Goal: Information Seeking & Learning: Learn about a topic

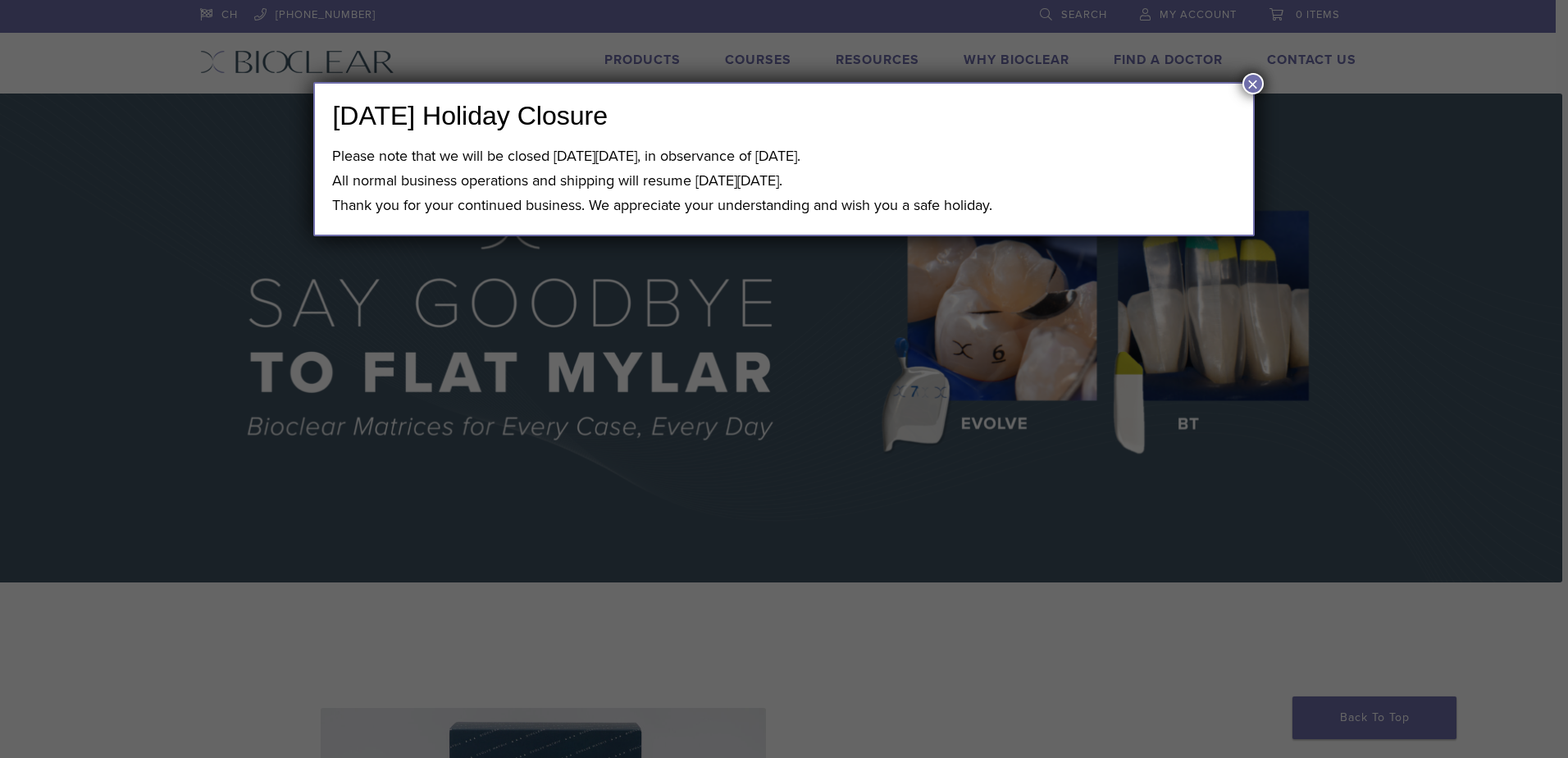
click at [1250, 84] on button "×" at bounding box center [1252, 83] width 22 height 22
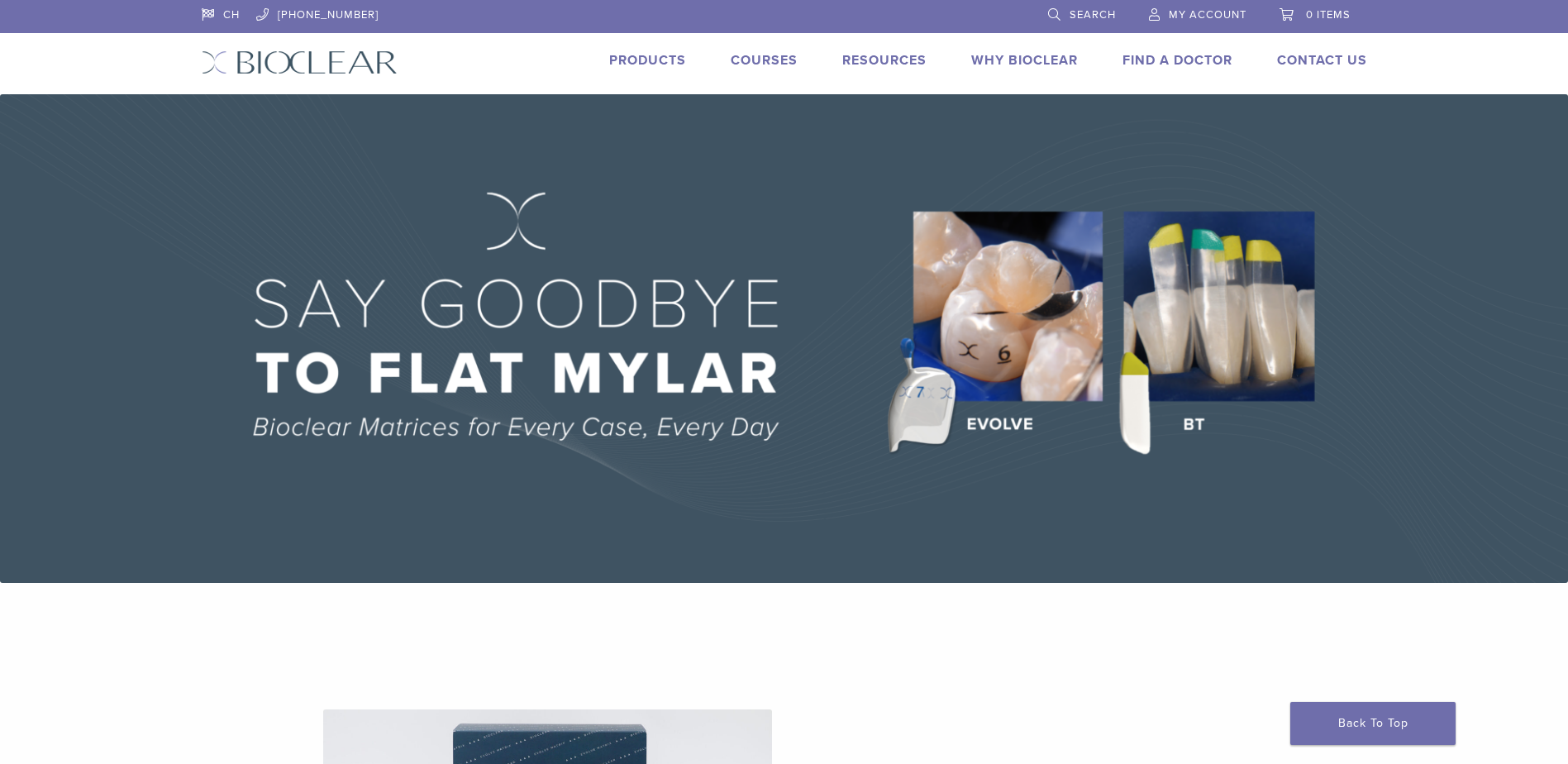
click at [325, 59] on img at bounding box center [300, 62] width 196 height 24
click at [659, 58] on link "Products" at bounding box center [647, 60] width 77 height 16
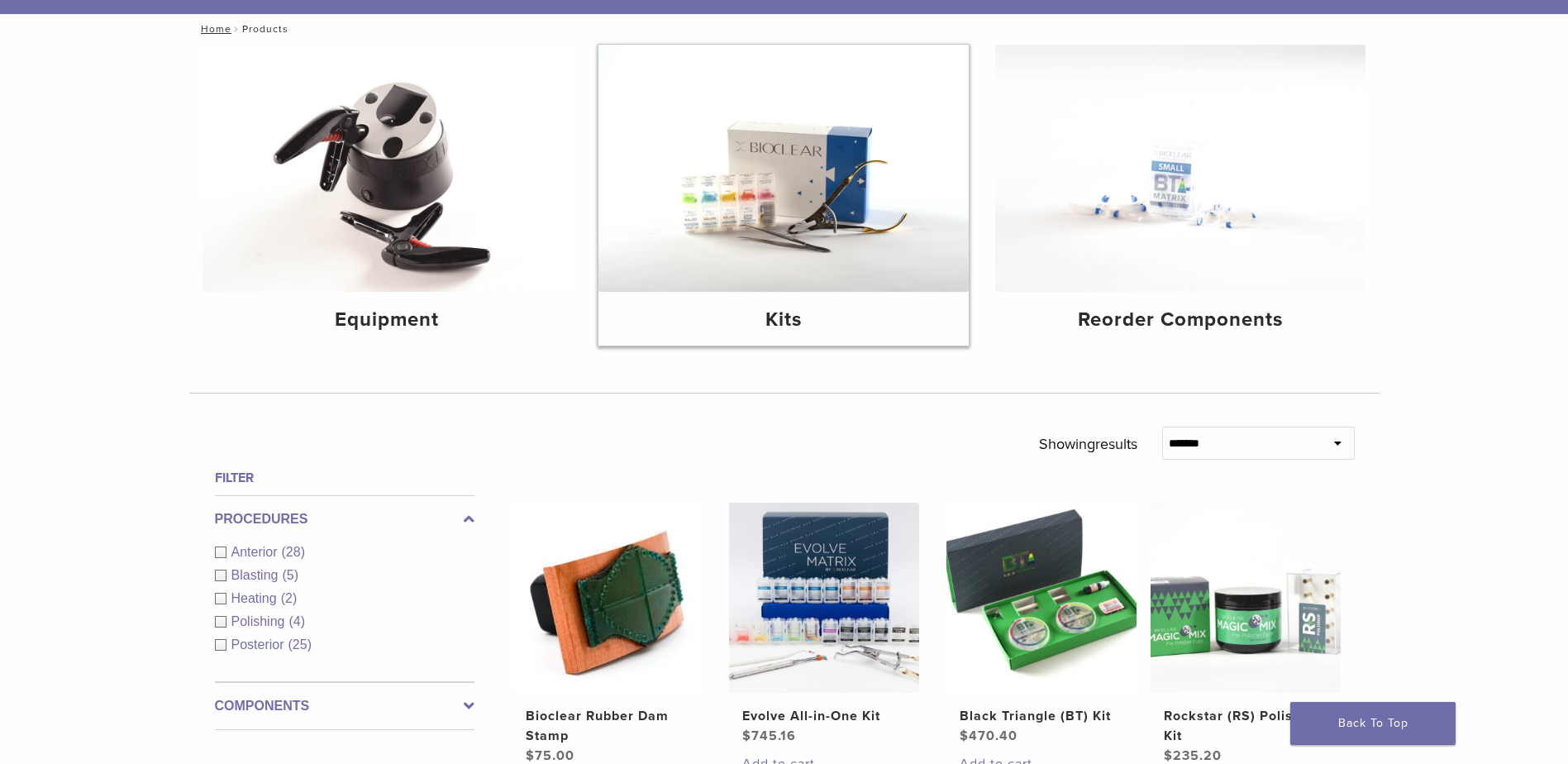
scroll to position [165, 0]
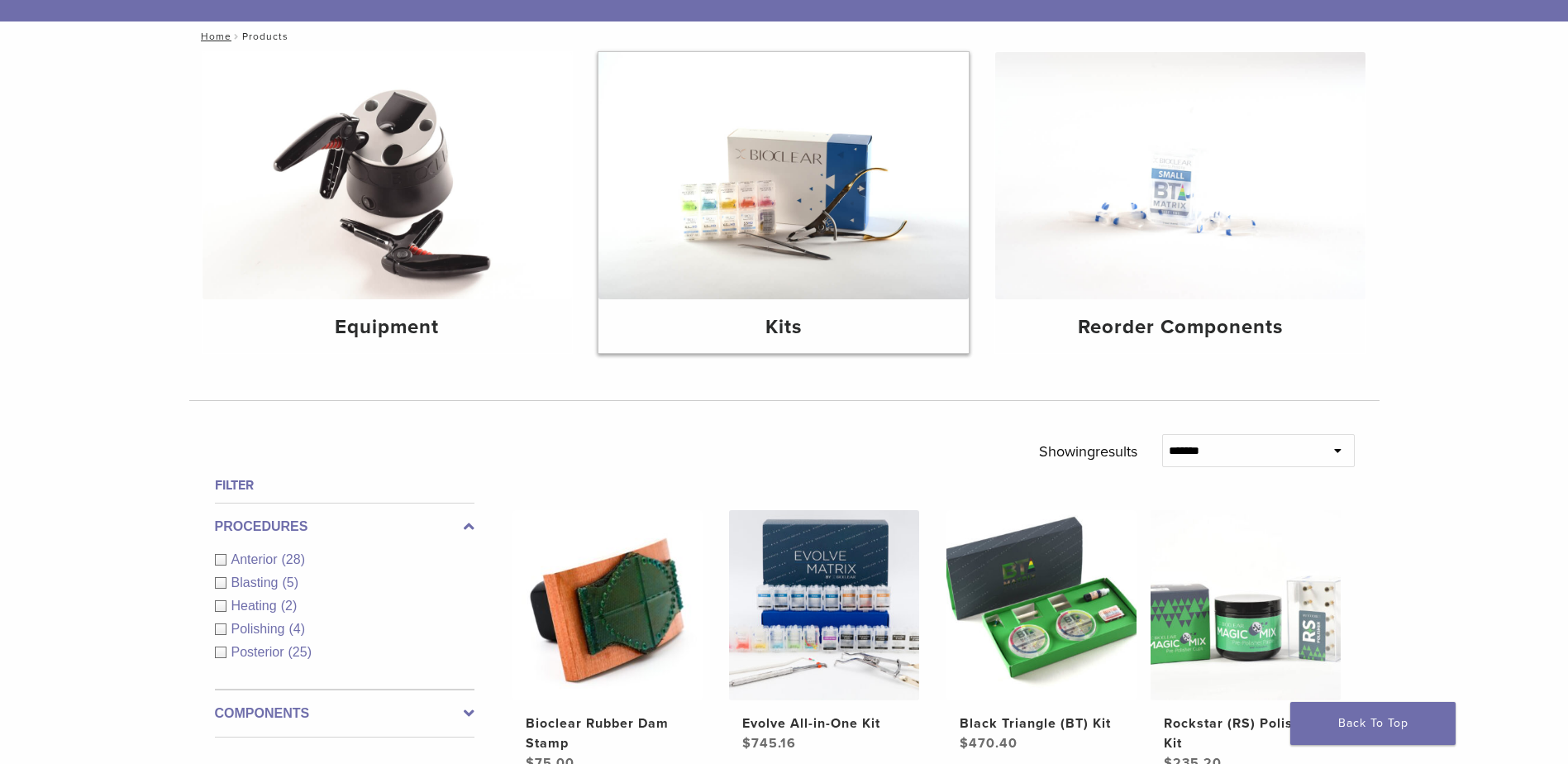
click at [794, 330] on h4 "Kits" at bounding box center [783, 327] width 344 height 30
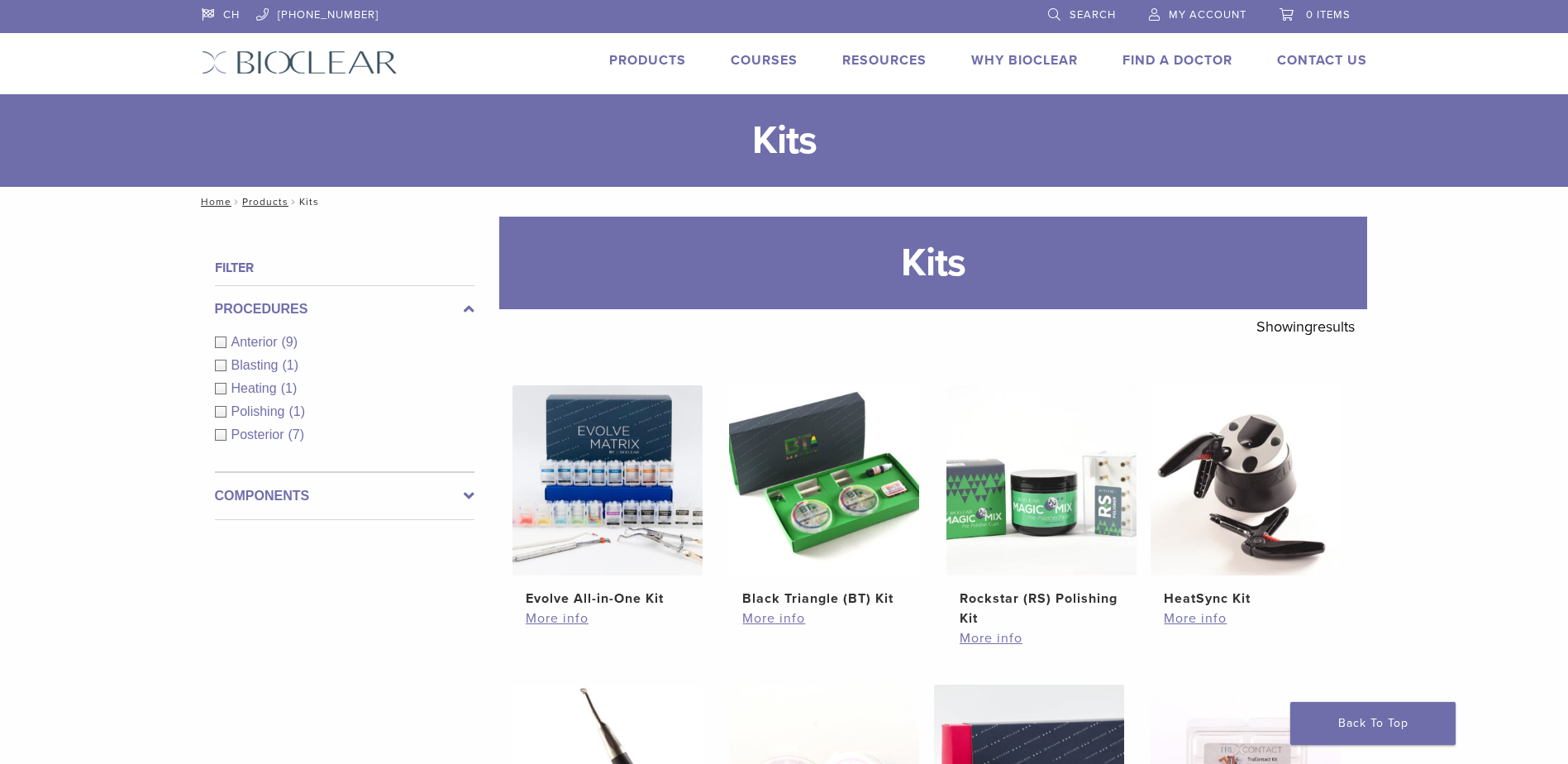
click at [641, 53] on link "Products" at bounding box center [647, 60] width 77 height 16
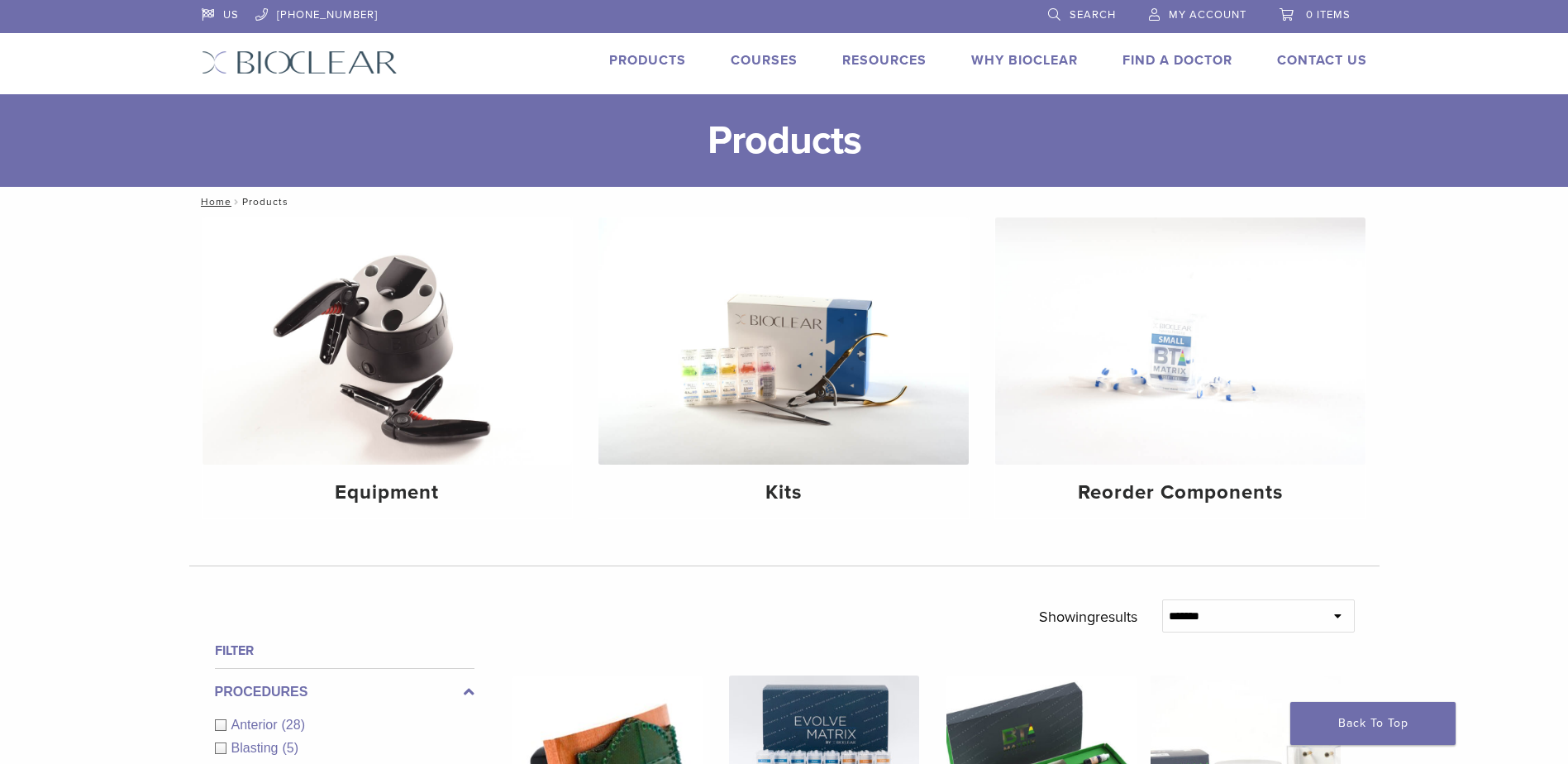
click at [1334, 620] on icon at bounding box center [1337, 615] width 8 height 11
click at [1337, 611] on icon at bounding box center [1337, 615] width 8 height 11
click at [1196, 616] on select "**********" at bounding box center [1258, 615] width 192 height 33
click at [1320, 60] on link "Contact Us" at bounding box center [1321, 60] width 90 height 16
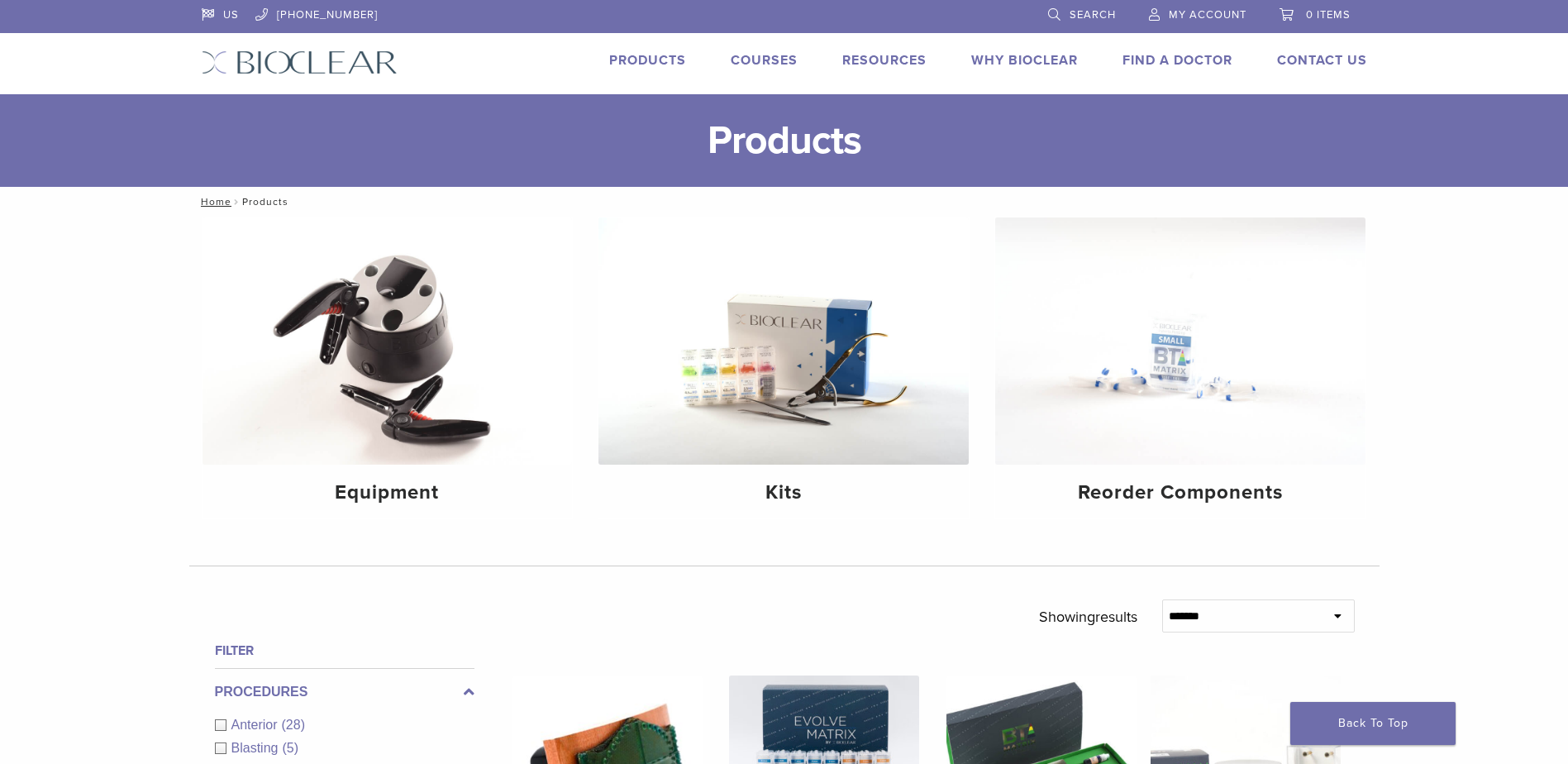
click at [1206, 64] on link "Find A Doctor" at bounding box center [1176, 60] width 110 height 16
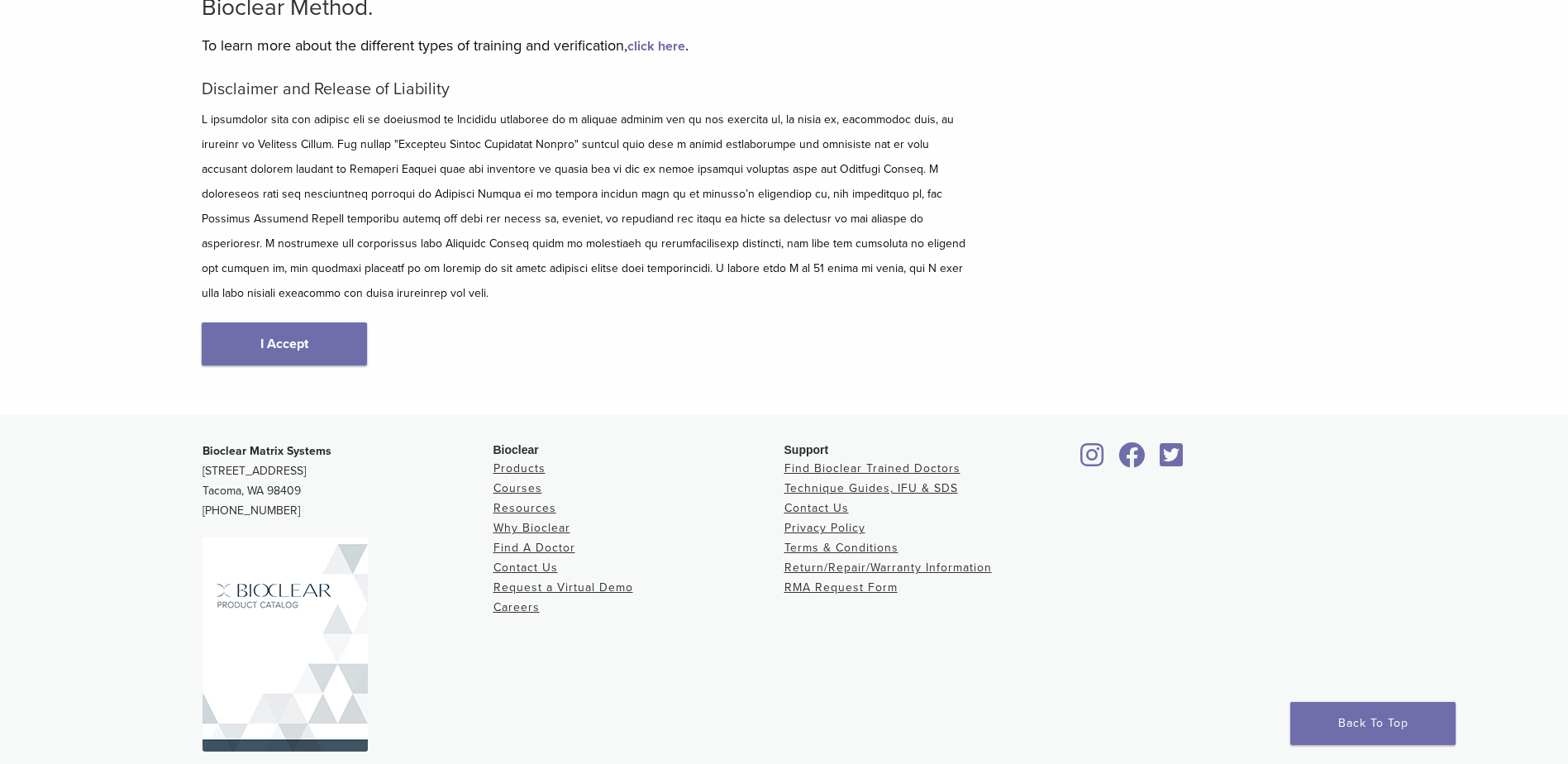
scroll to position [194, 0]
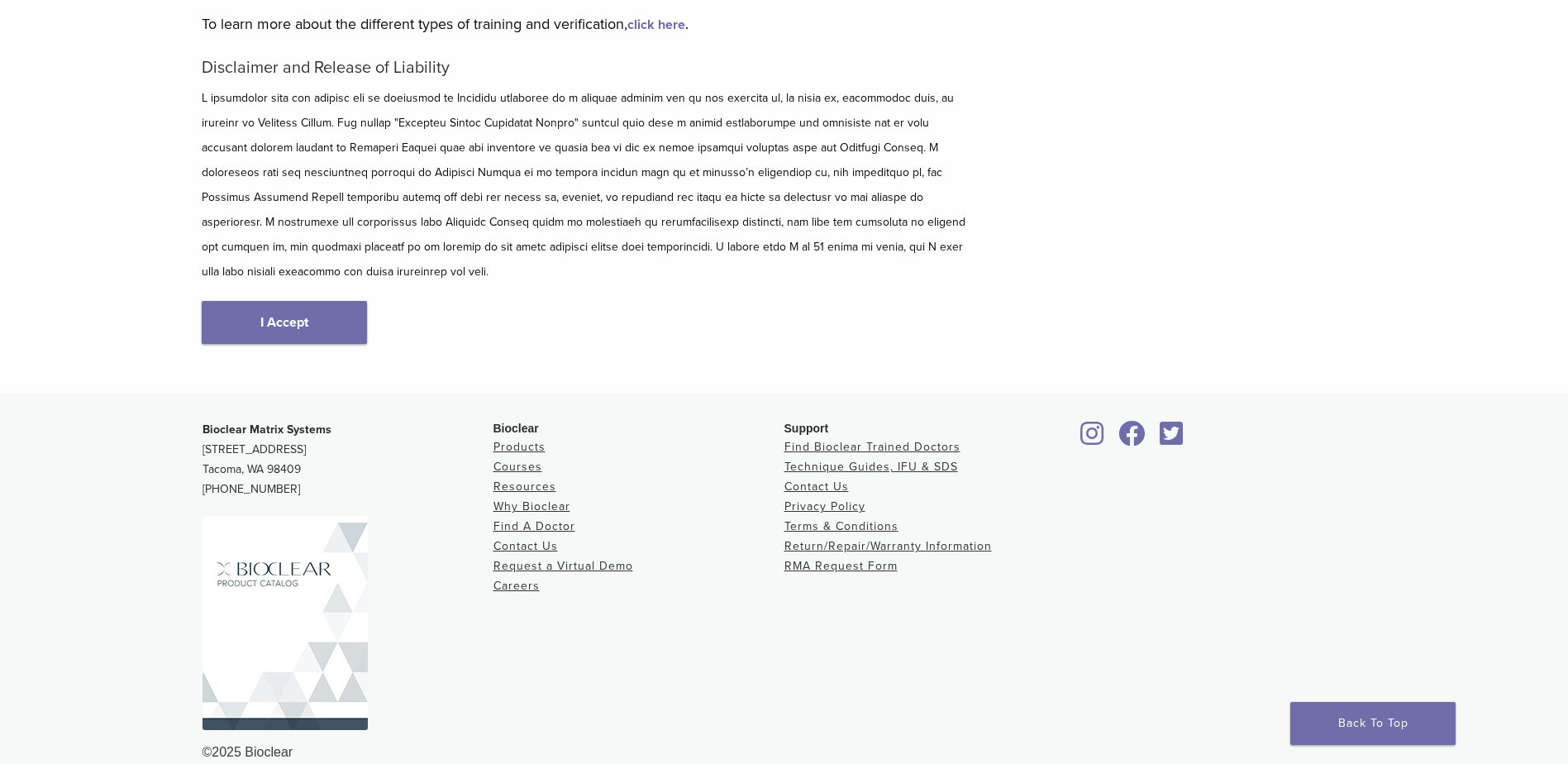
click at [280, 627] on img at bounding box center [285, 622] width 165 height 214
click at [521, 479] on link "Resources" at bounding box center [525, 486] width 63 height 14
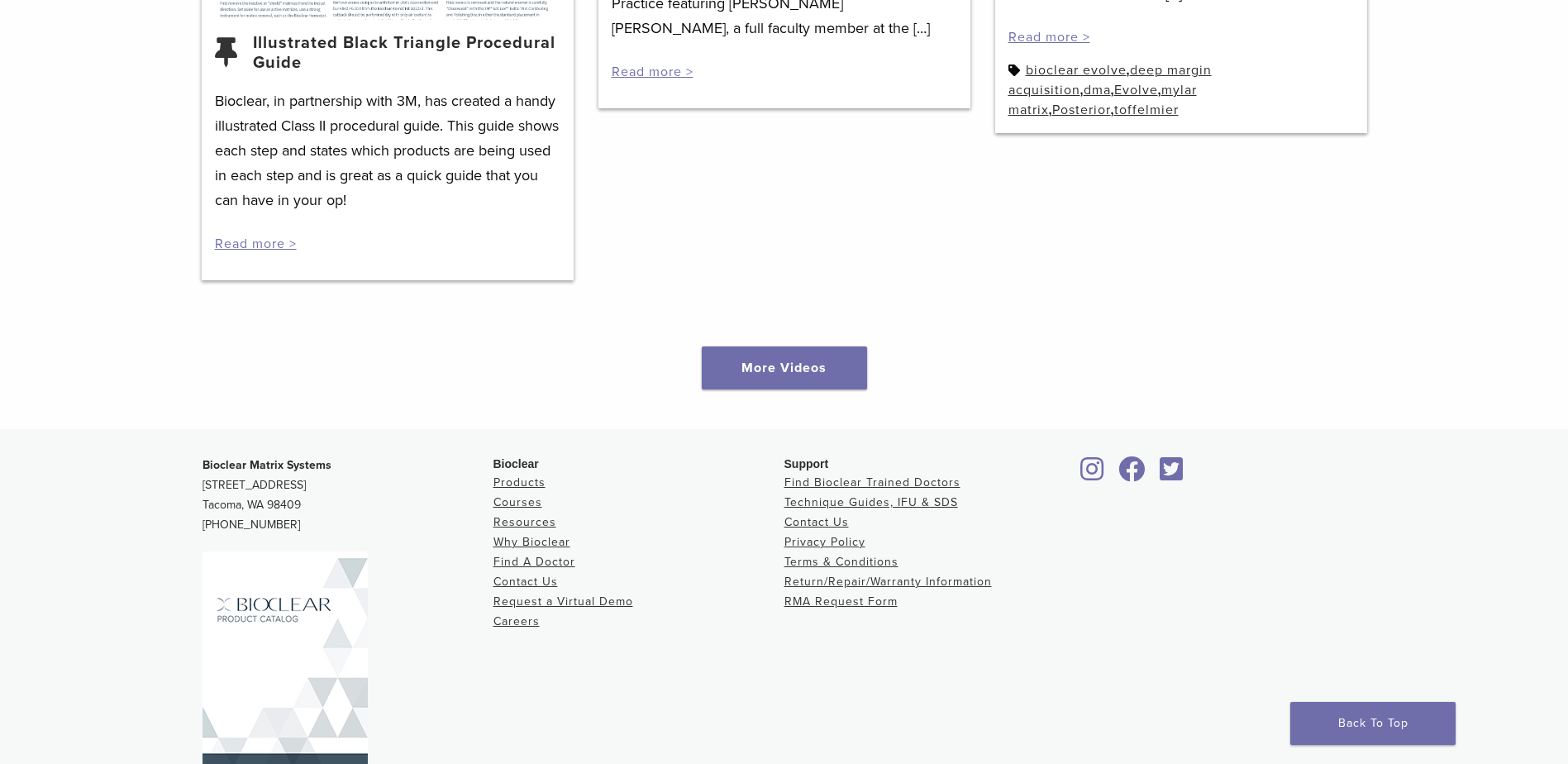
scroll to position [2456, 0]
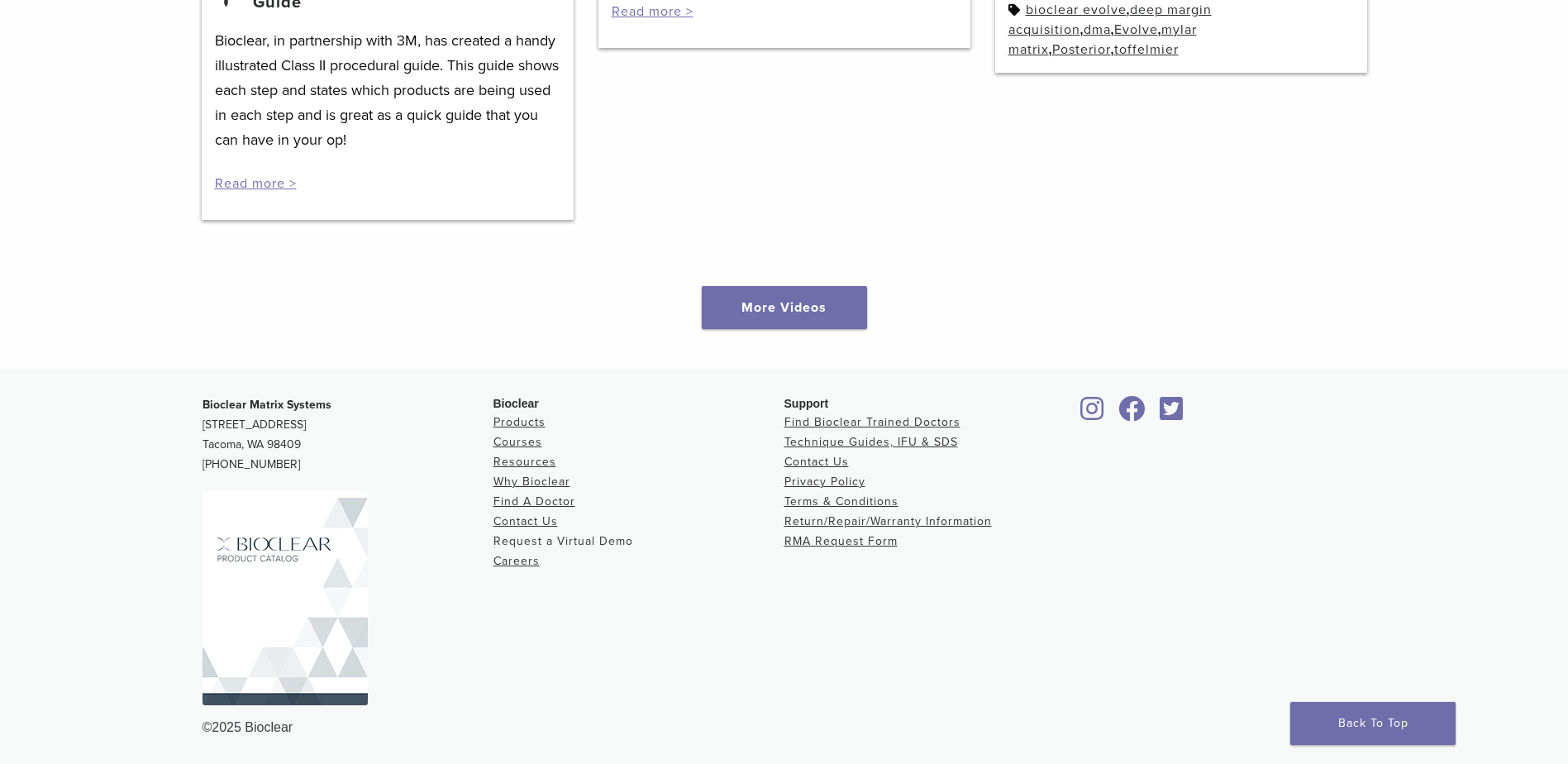
click at [533, 533] on link "Request a Virtual Demo" at bounding box center [563, 540] width 140 height 14
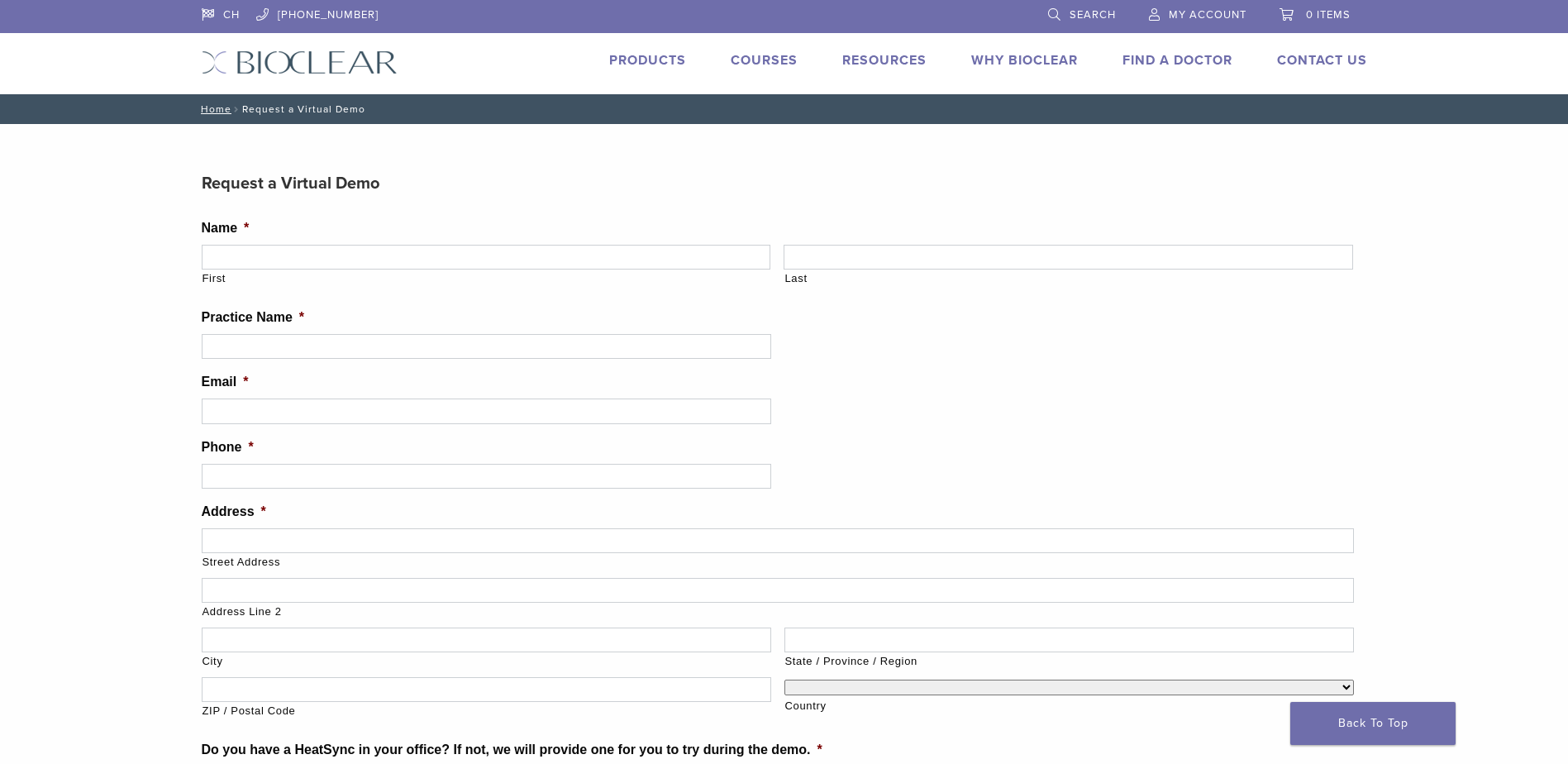
click at [763, 55] on link "Courses" at bounding box center [764, 60] width 67 height 16
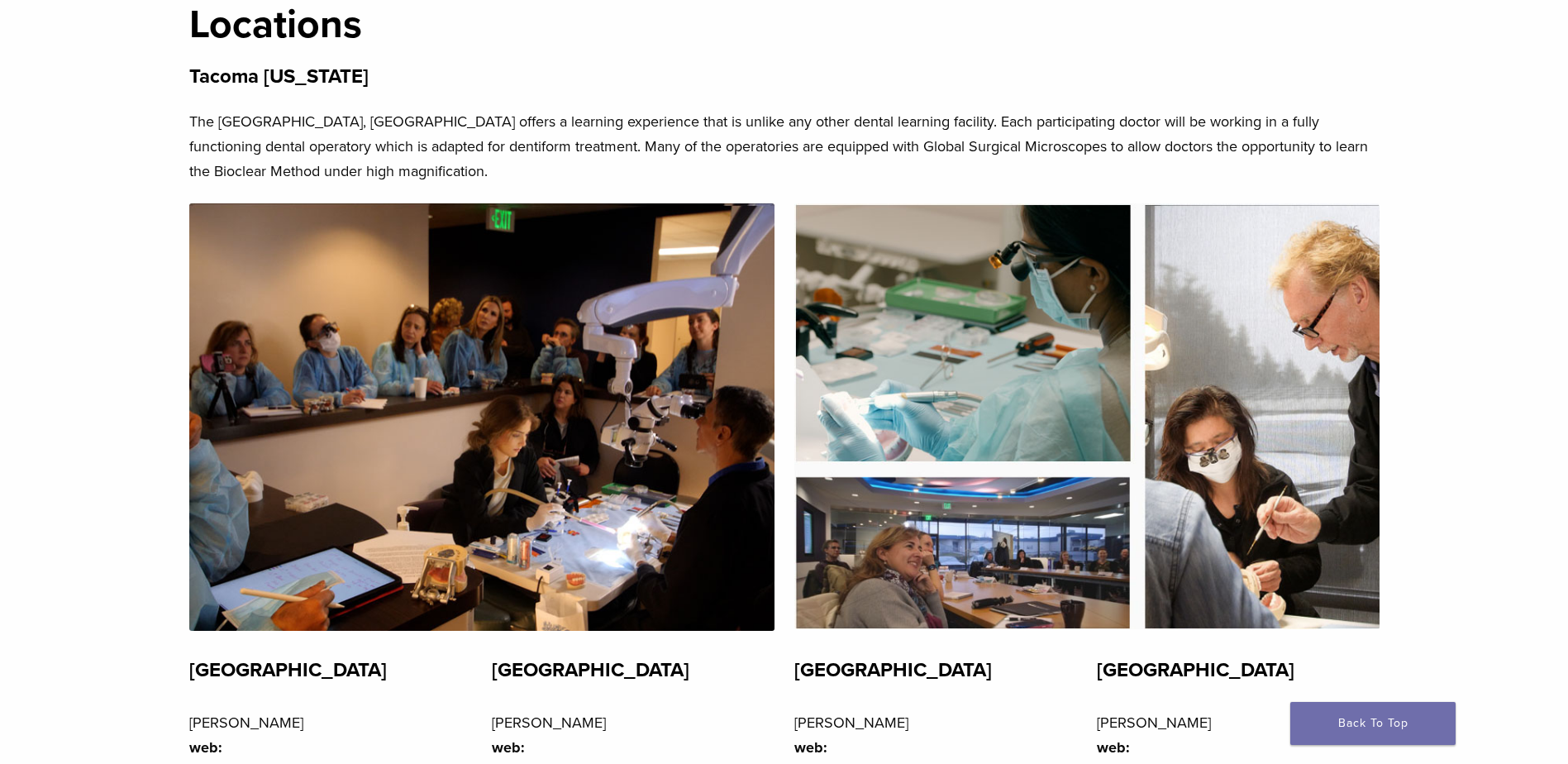
scroll to position [3636, 0]
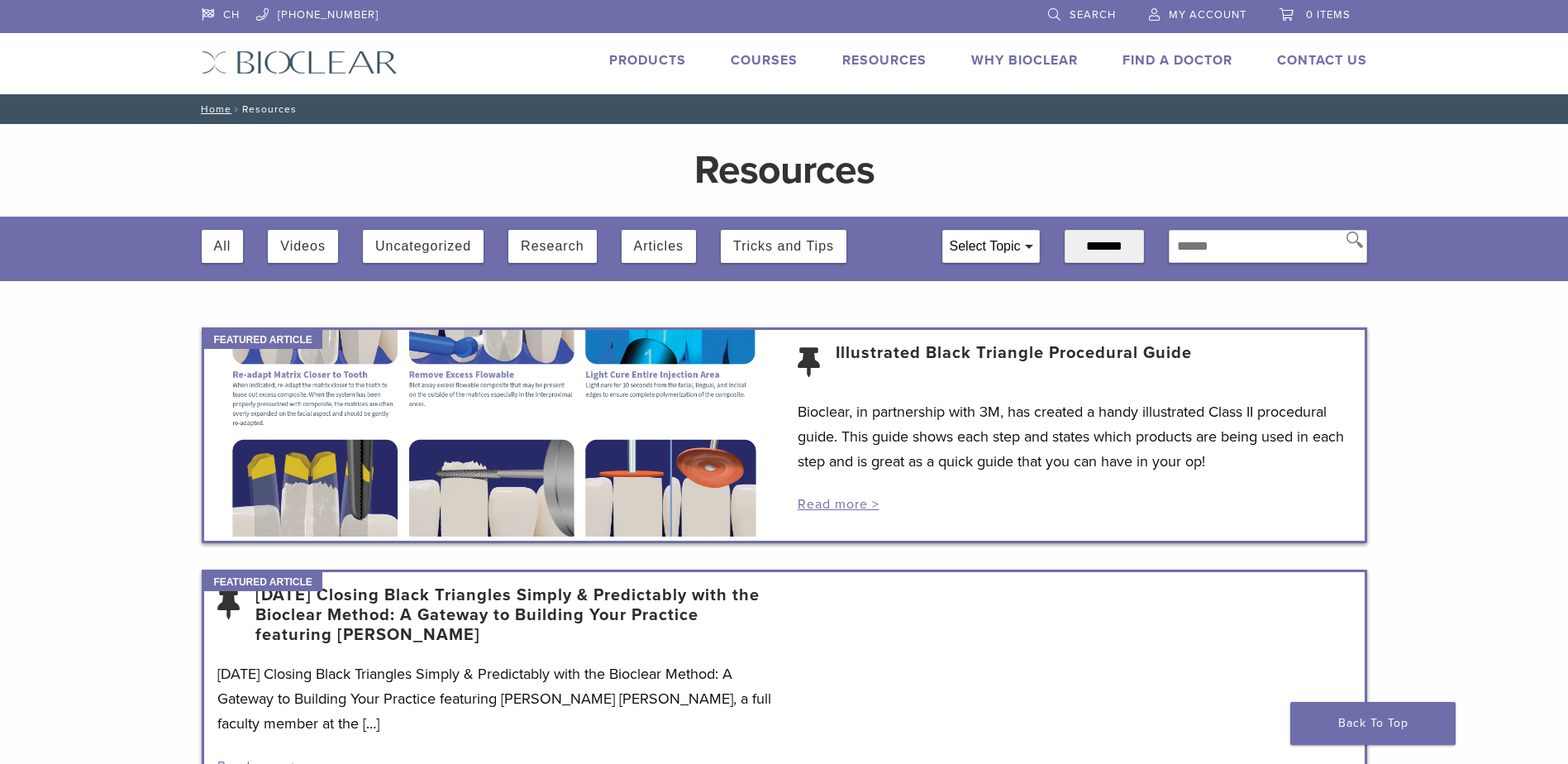
scroll to position [2456, 0]
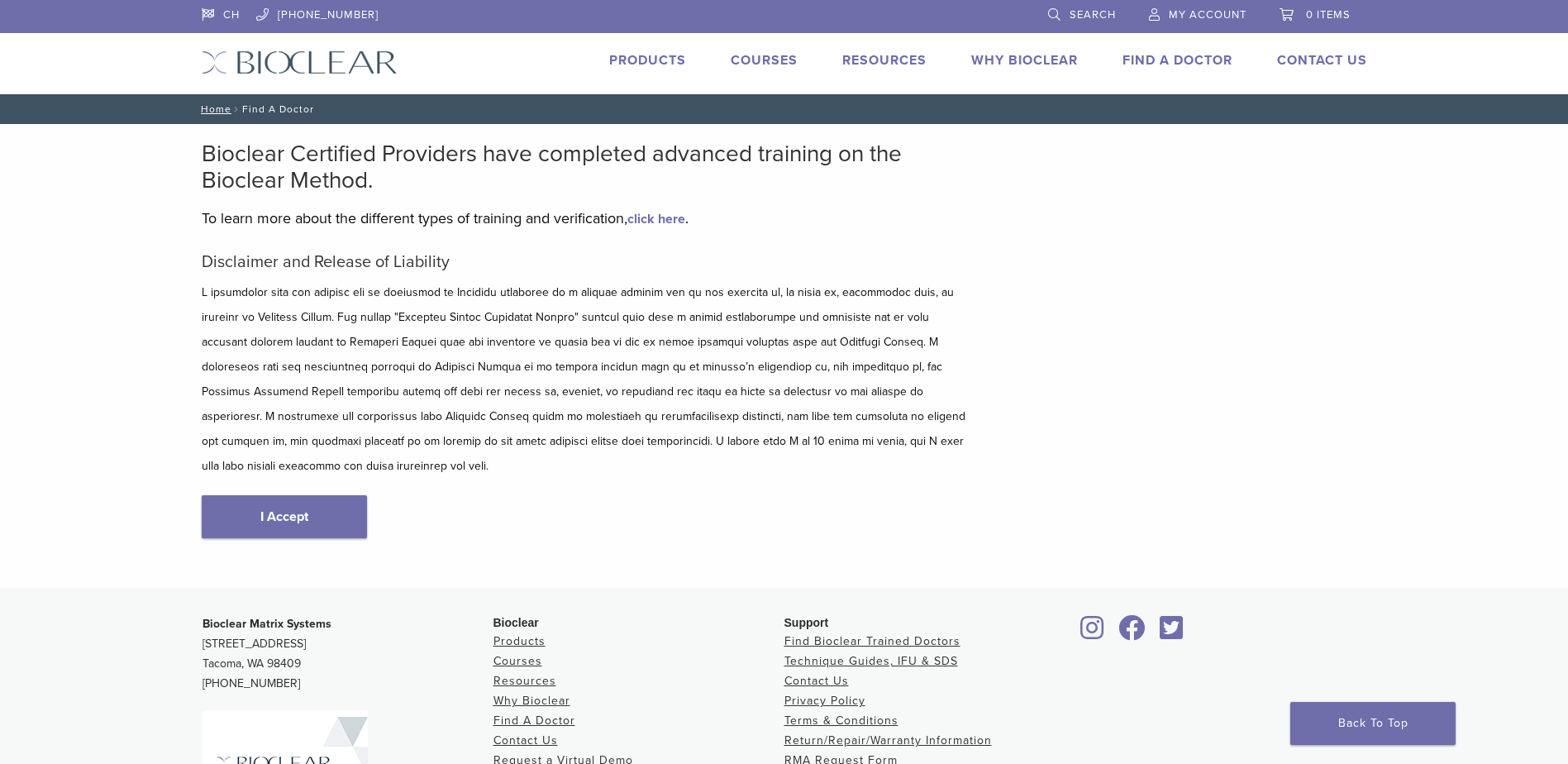
scroll to position [194, 0]
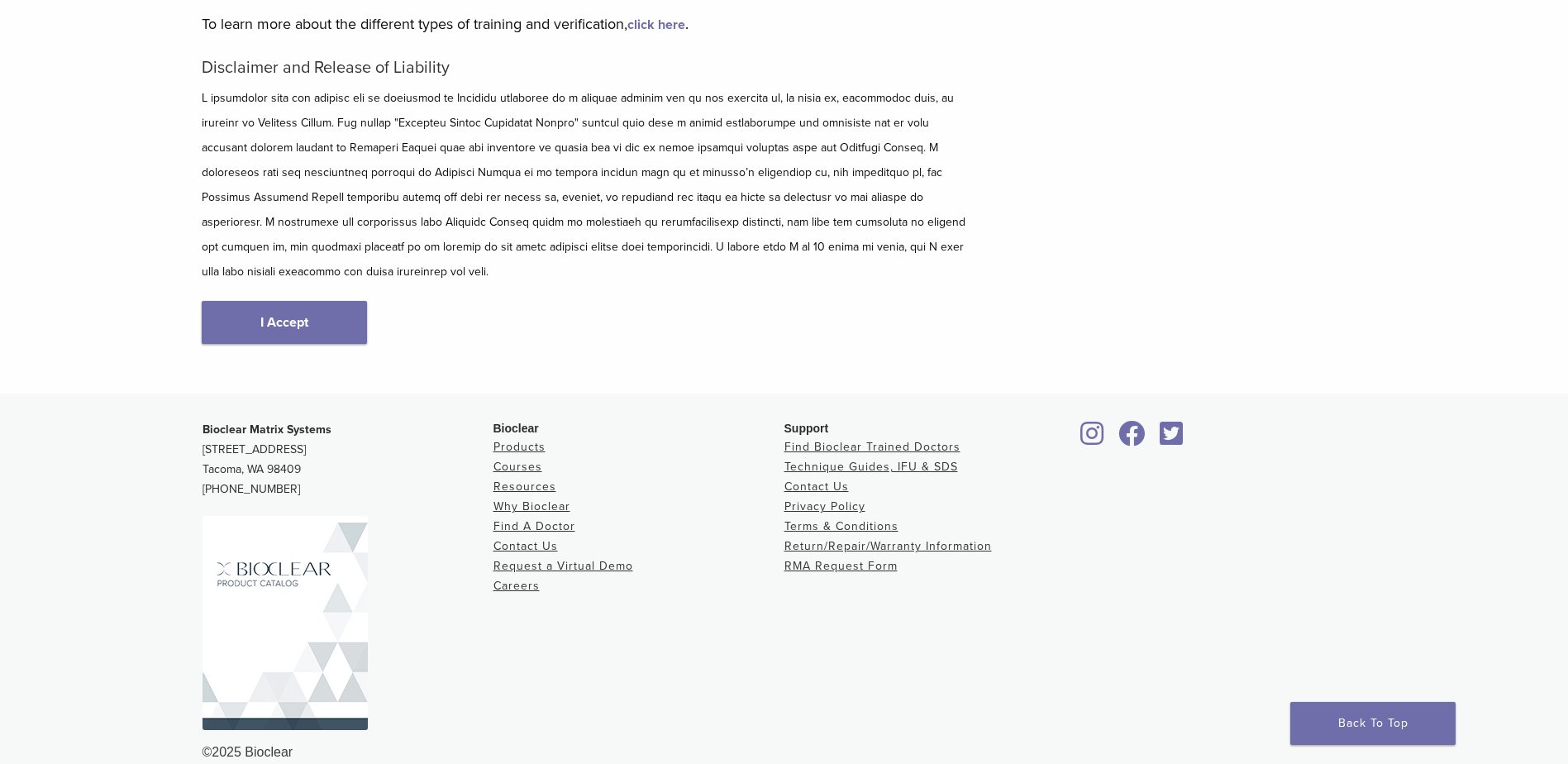
drag, startPoint x: 202, startPoint y: 402, endPoint x: 310, endPoint y: 444, distance: 115.9
click at [310, 444] on p "Bioclear Matrix Systems [STREET_ADDRESS] [PHONE_NUMBER]" at bounding box center [348, 459] width 291 height 79
drag, startPoint x: 310, startPoint y: 444, endPoint x: 271, endPoint y: 445, distance: 39.0
click at [695, 650] on div "Bioclear Products Courses Resources Why Bioclear Find A Doctor Contact Us Reque…" at bounding box center [638, 581] width 291 height 322
click at [215, 422] on strong "Bioclear Matrix Systems" at bounding box center [267, 429] width 129 height 14
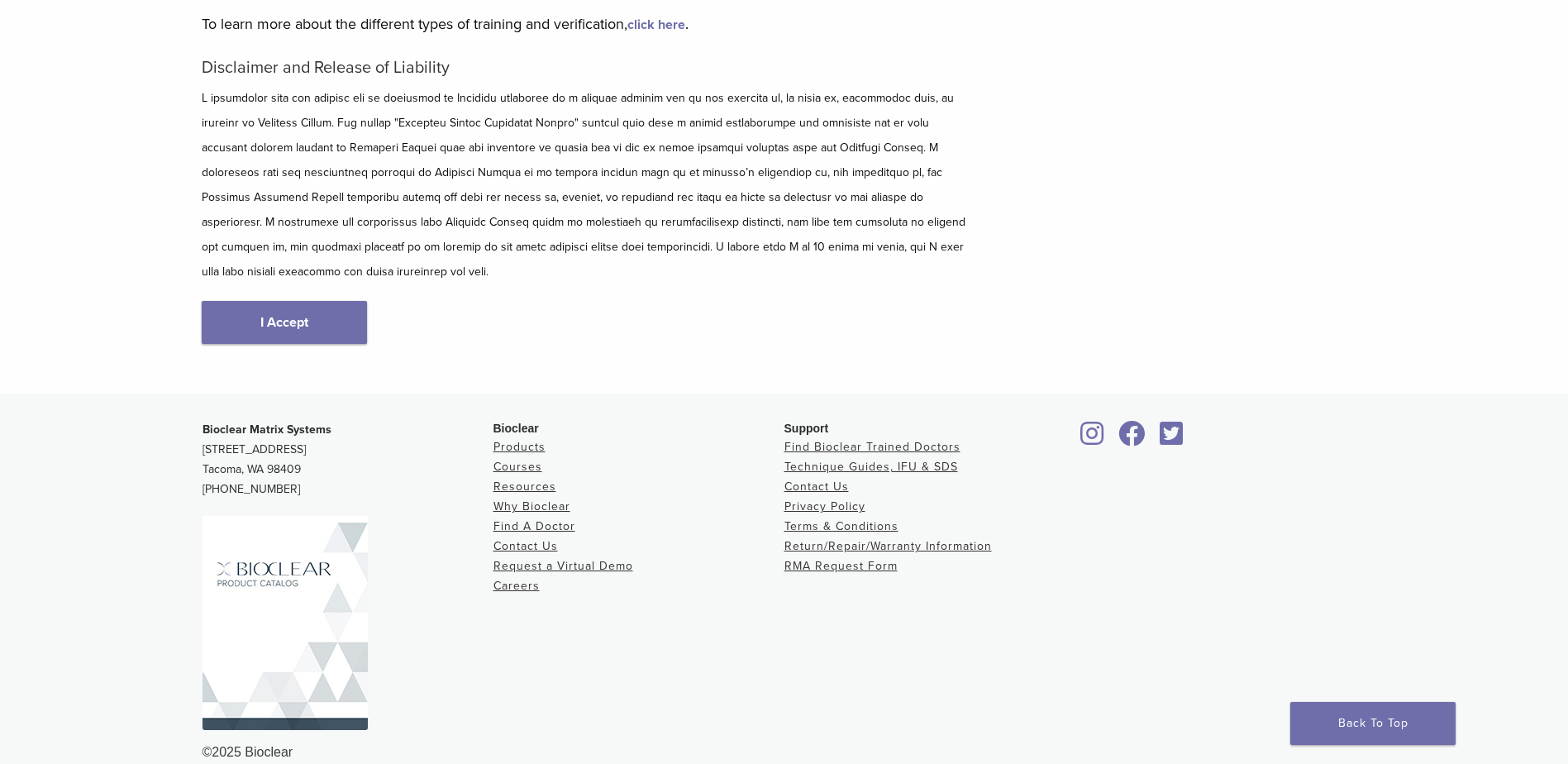
drag, startPoint x: 203, startPoint y: 401, endPoint x: 289, endPoint y: 471, distance: 110.9
click at [289, 471] on p "Bioclear Matrix Systems 3901 South Fife Street, Suite 100 Tacoma, WA 98409 1.85…" at bounding box center [348, 459] width 291 height 79
drag, startPoint x: 289, startPoint y: 471, endPoint x: 258, endPoint y: 452, distance: 36.4
click at [515, 539] on link "Contact Us" at bounding box center [526, 546] width 65 height 14
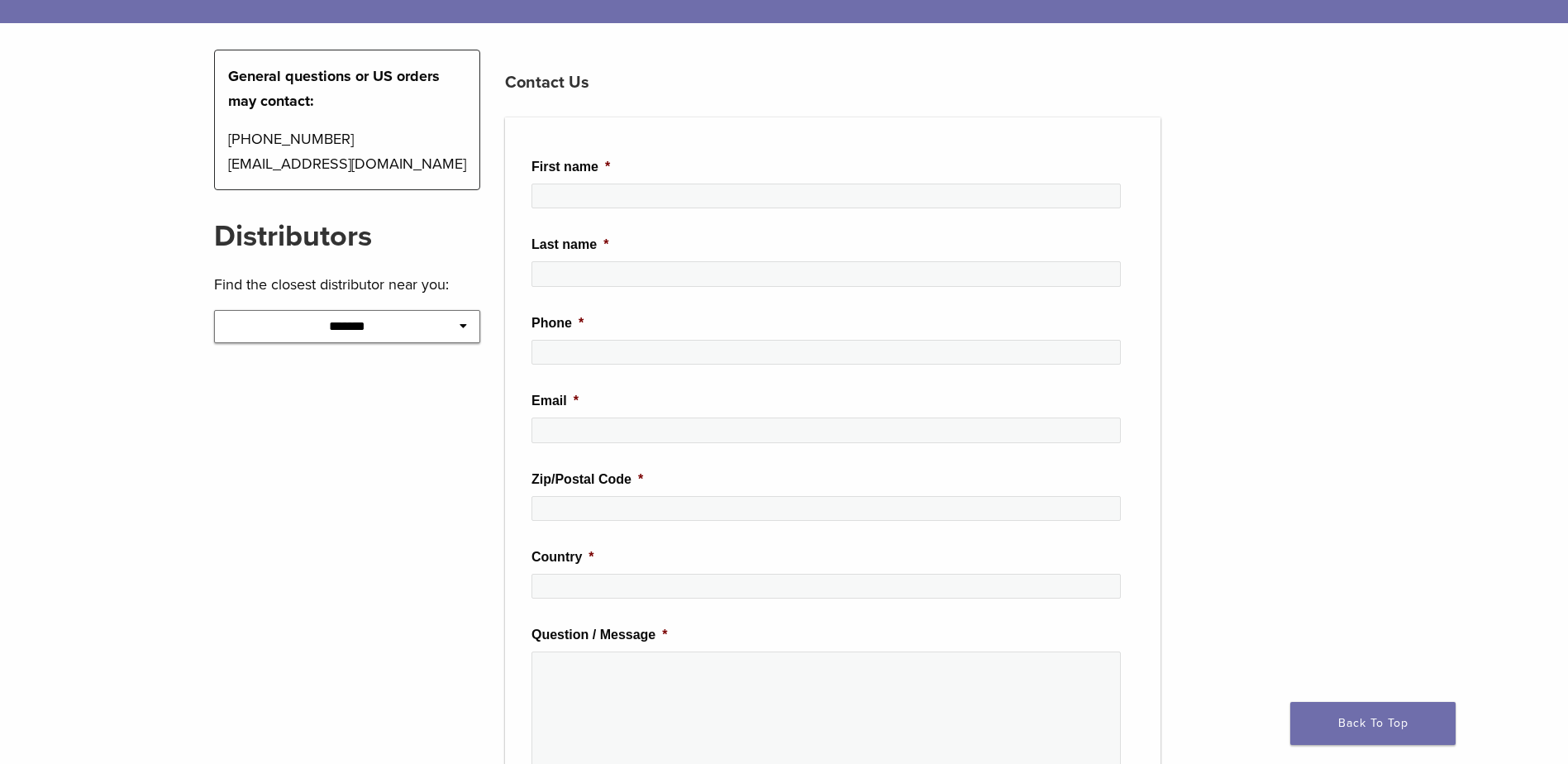
scroll to position [165, 0]
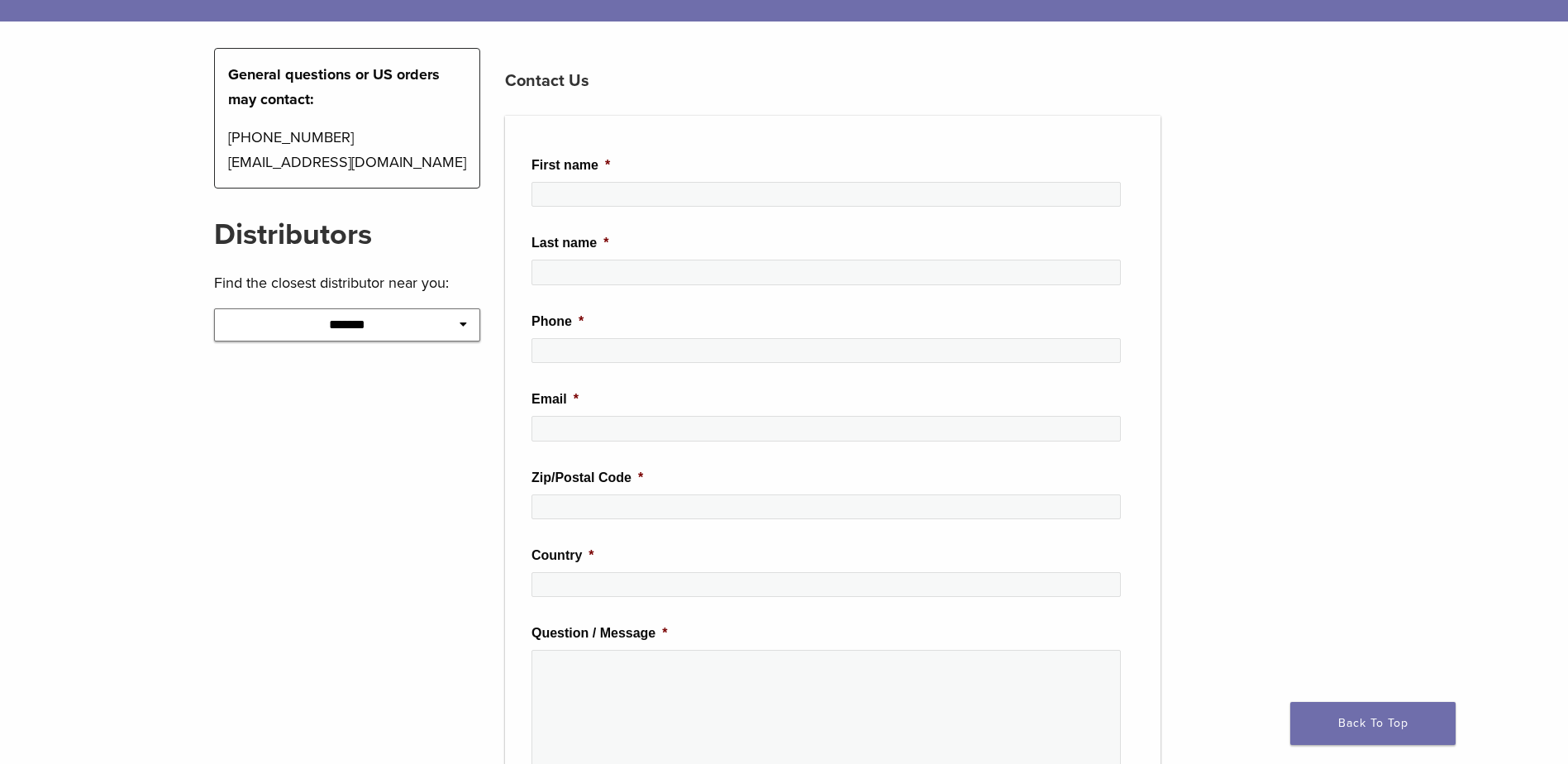
click at [463, 321] on icon at bounding box center [463, 324] width 8 height 11
click at [380, 324] on select "**********" at bounding box center [348, 325] width 267 height 33
click at [214, 309] on select "**********" at bounding box center [348, 325] width 267 height 33
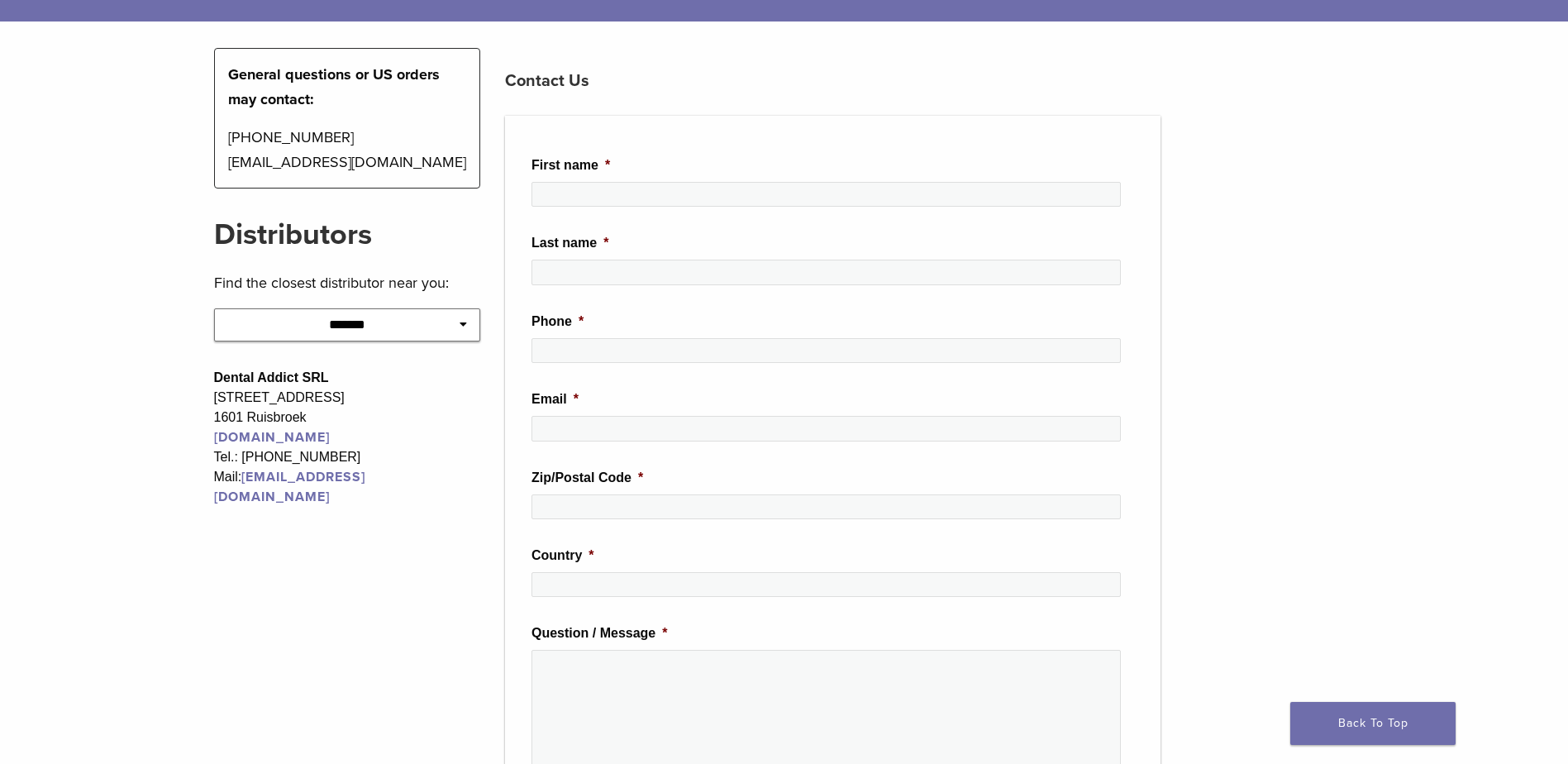
click at [468, 319] on select "**********" at bounding box center [348, 325] width 267 height 33
click at [214, 309] on select "**********" at bounding box center [348, 325] width 267 height 33
click at [463, 321] on icon at bounding box center [463, 324] width 8 height 11
click at [459, 323] on icon at bounding box center [463, 324] width 8 height 11
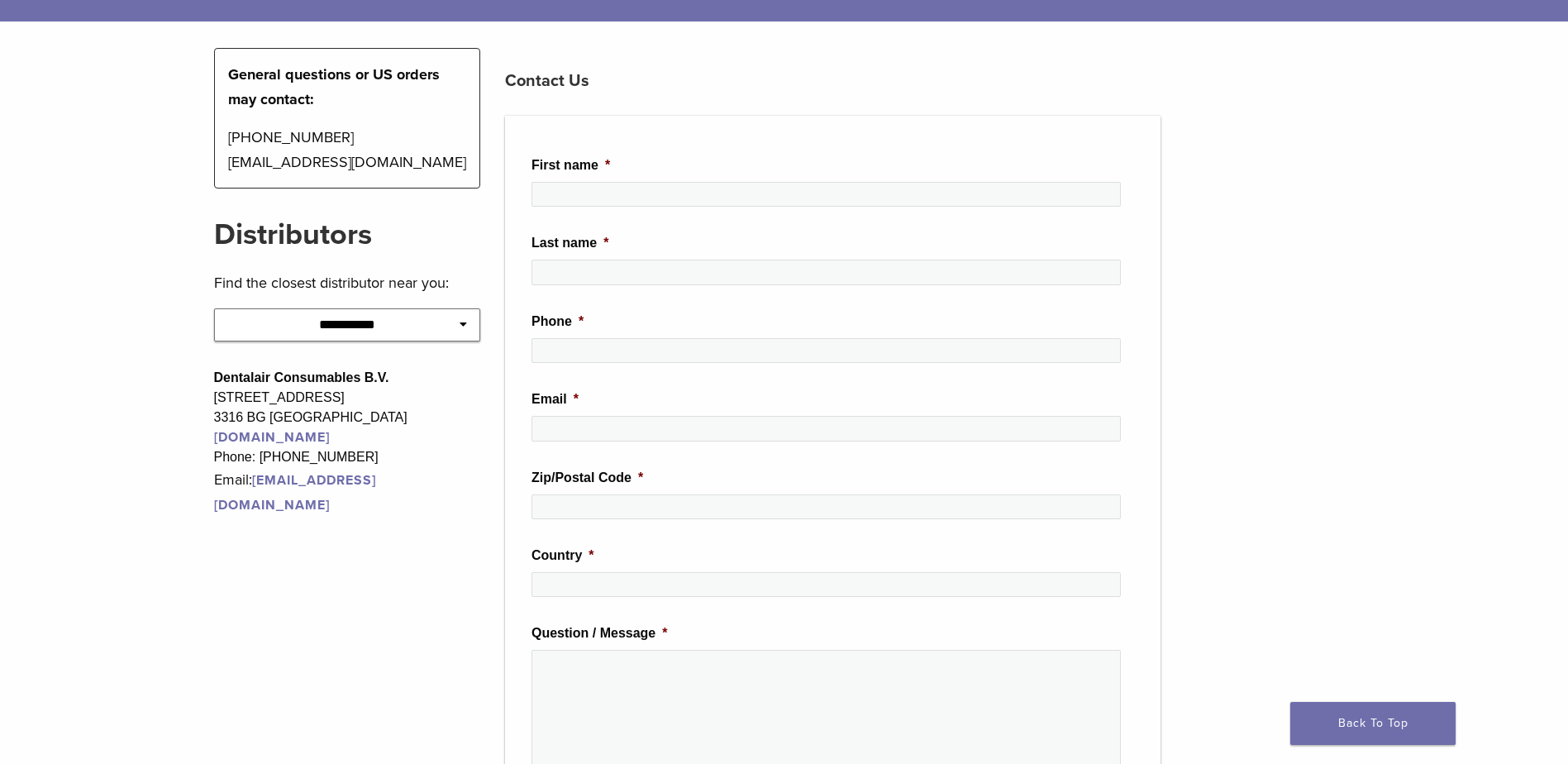
click at [471, 319] on select "**********" at bounding box center [348, 325] width 267 height 33
select select "**********"
click at [214, 309] on select "**********" at bounding box center [348, 325] width 267 height 33
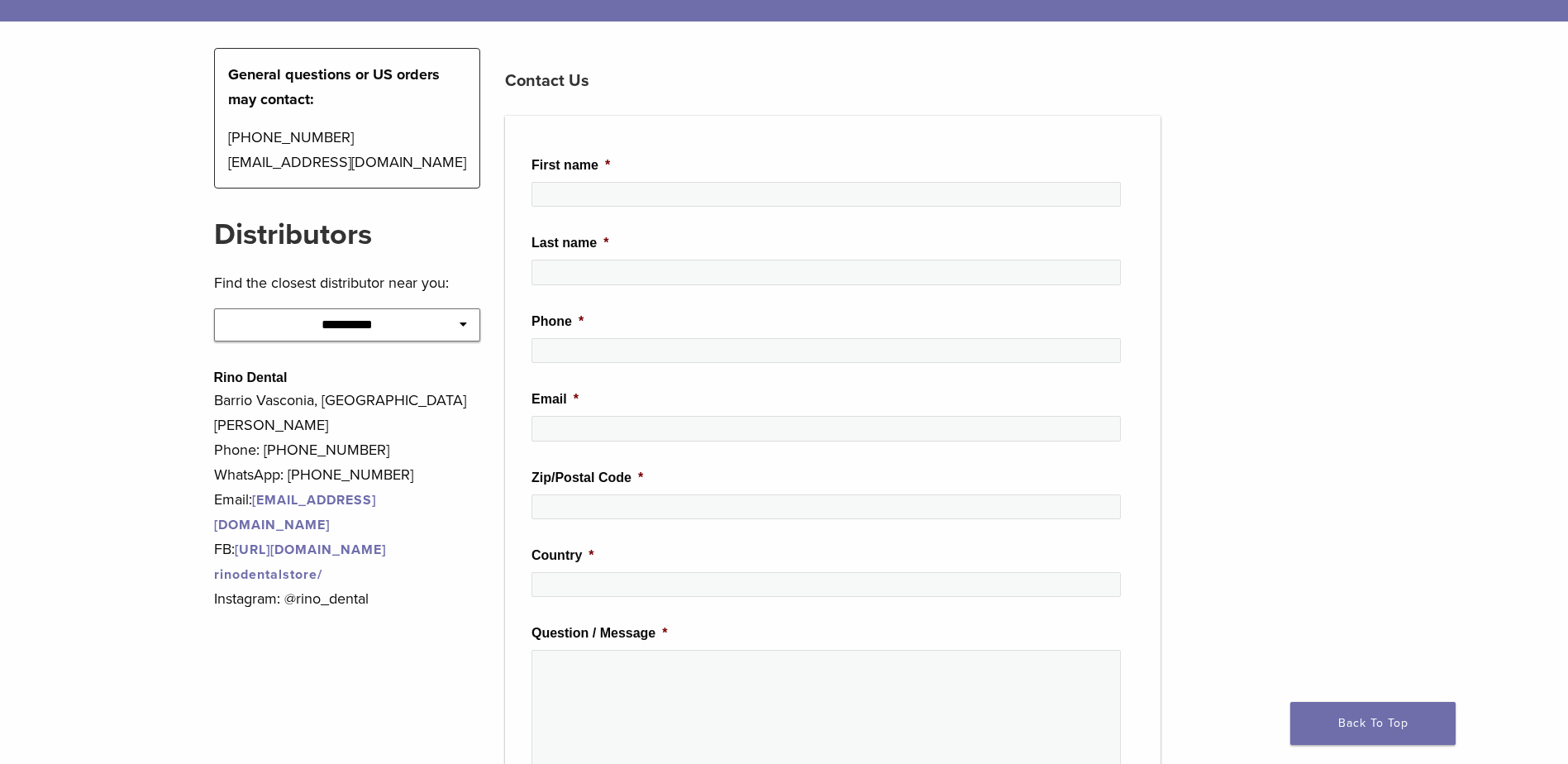
click at [461, 321] on icon at bounding box center [463, 324] width 8 height 11
click at [465, 323] on icon at bounding box center [463, 324] width 8 height 11
click at [464, 324] on icon at bounding box center [463, 324] width 8 height 11
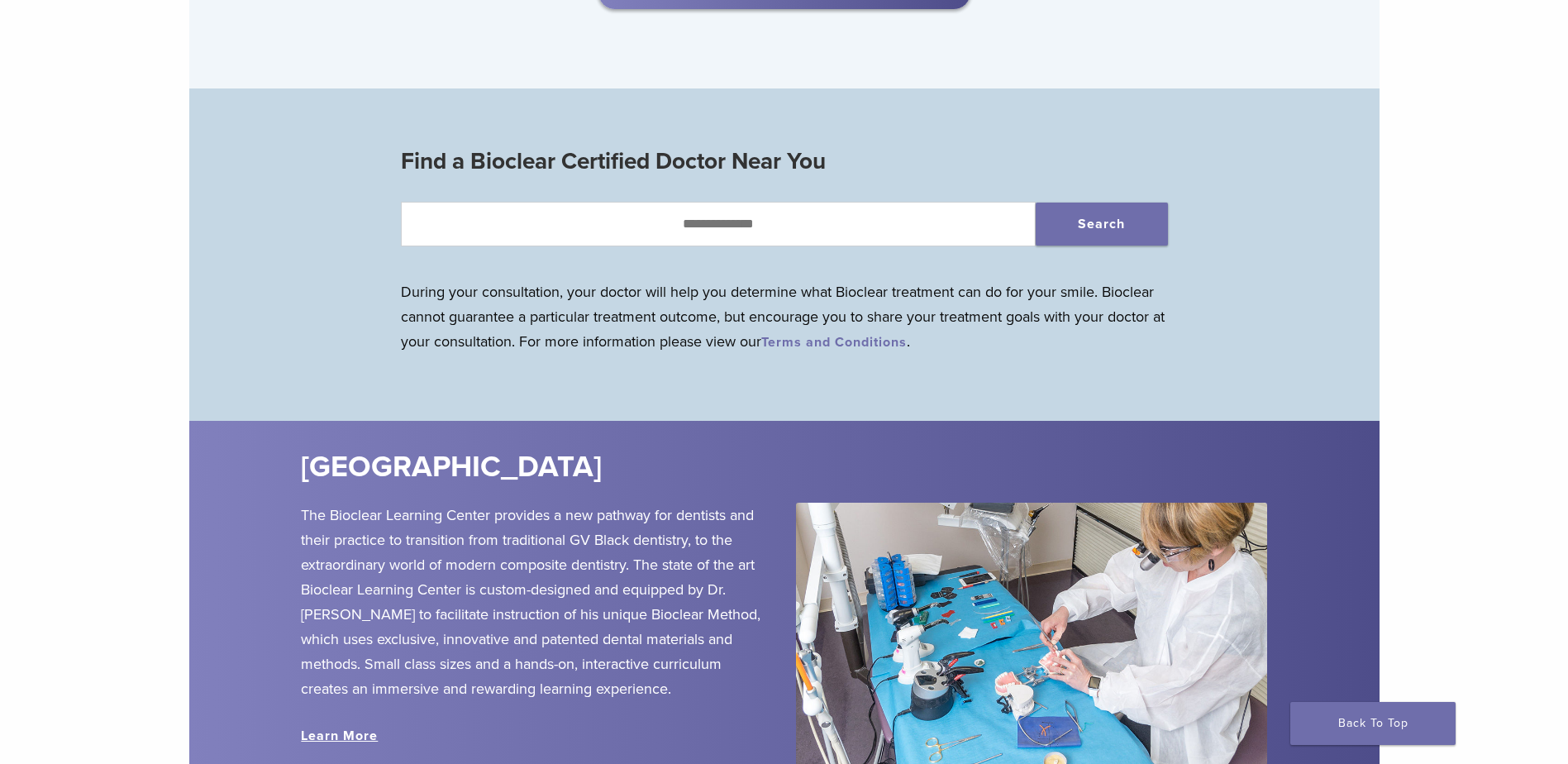
scroll to position [1653, 0]
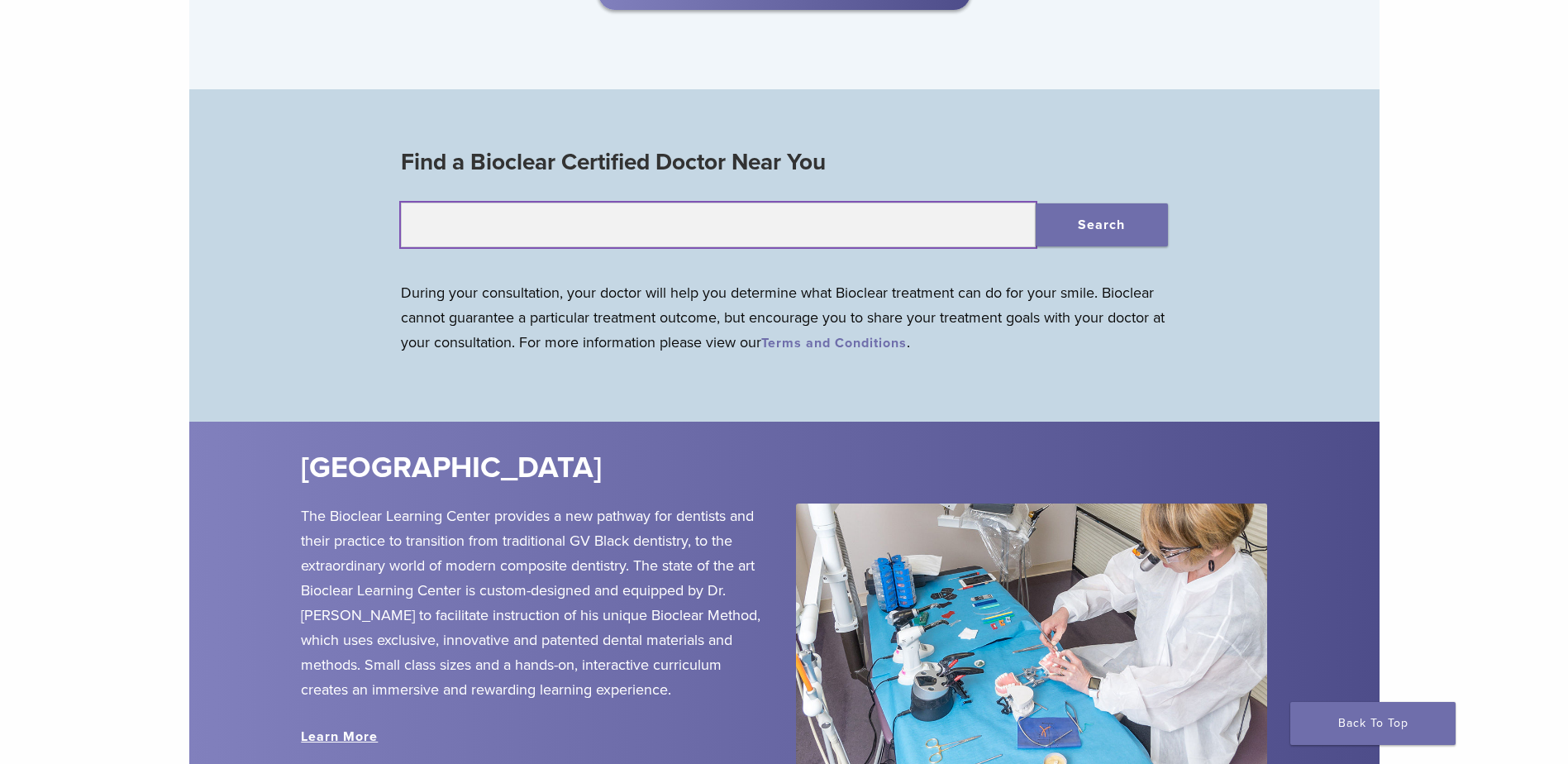
click at [689, 235] on input "text" at bounding box center [718, 225] width 634 height 45
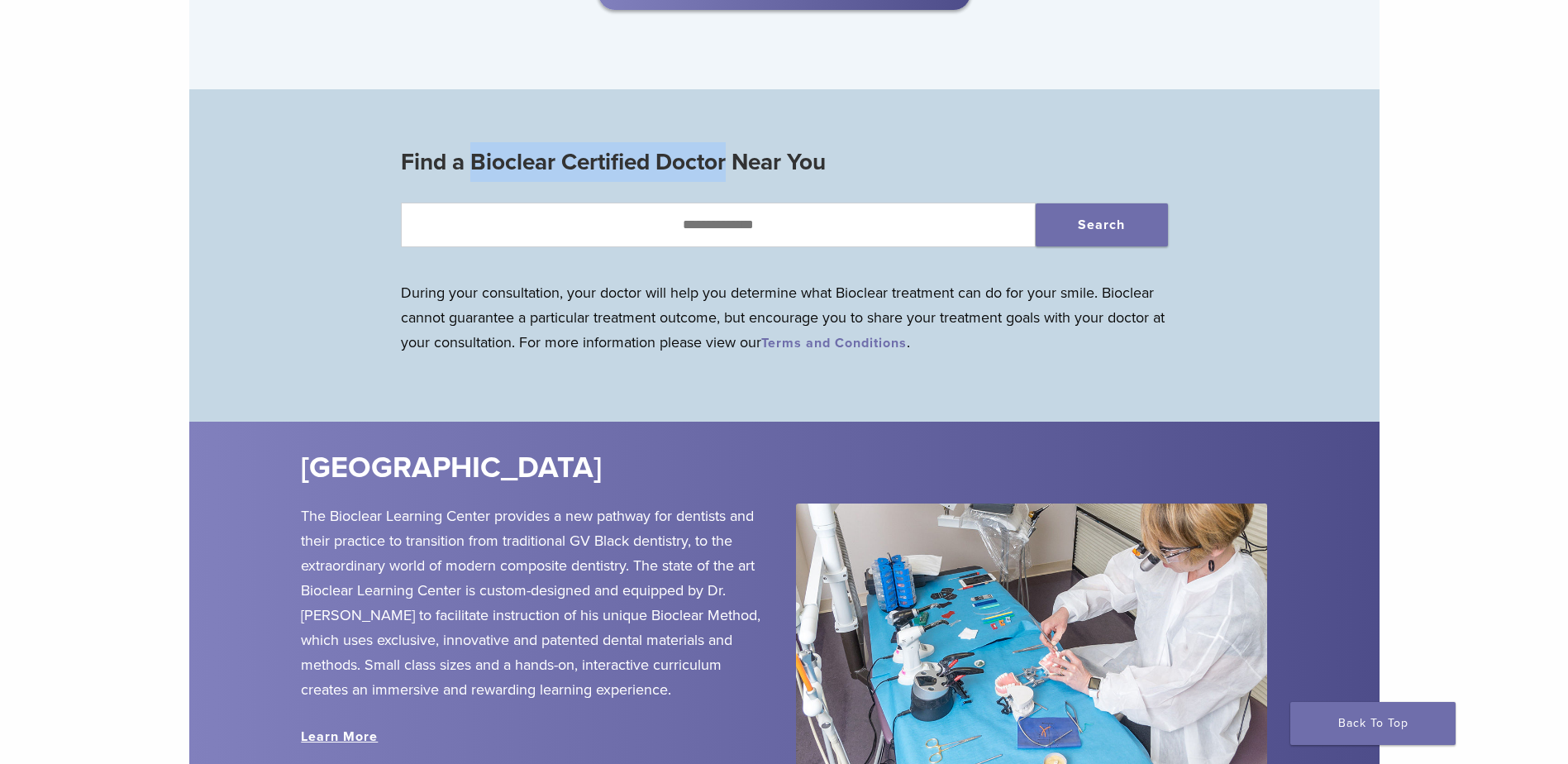
drag, startPoint x: 473, startPoint y: 165, endPoint x: 726, endPoint y: 170, distance: 253.0
click at [726, 170] on h3 "Find a Bioclear Certified Doctor Near You" at bounding box center [784, 162] width 767 height 40
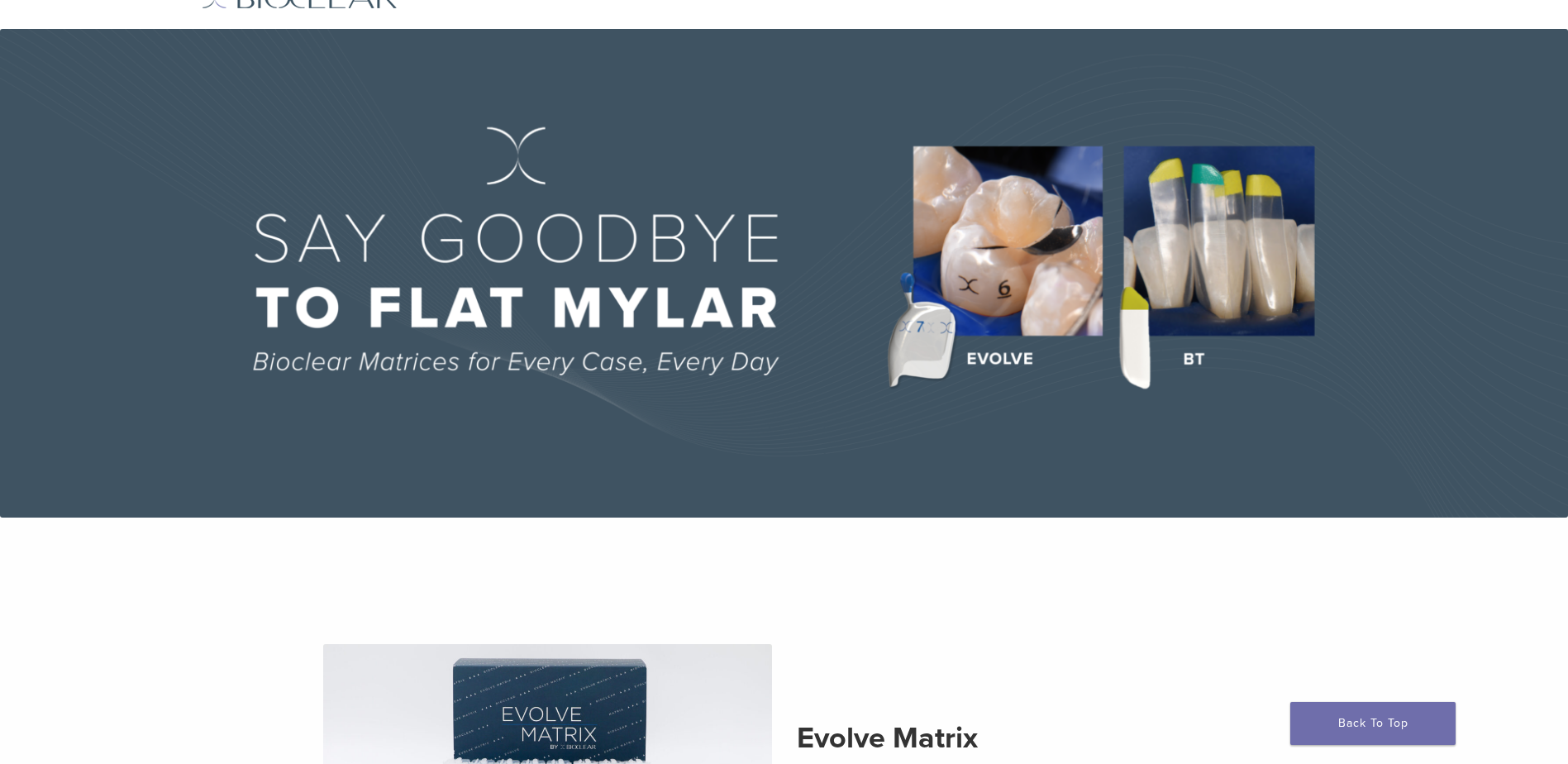
scroll to position [0, 0]
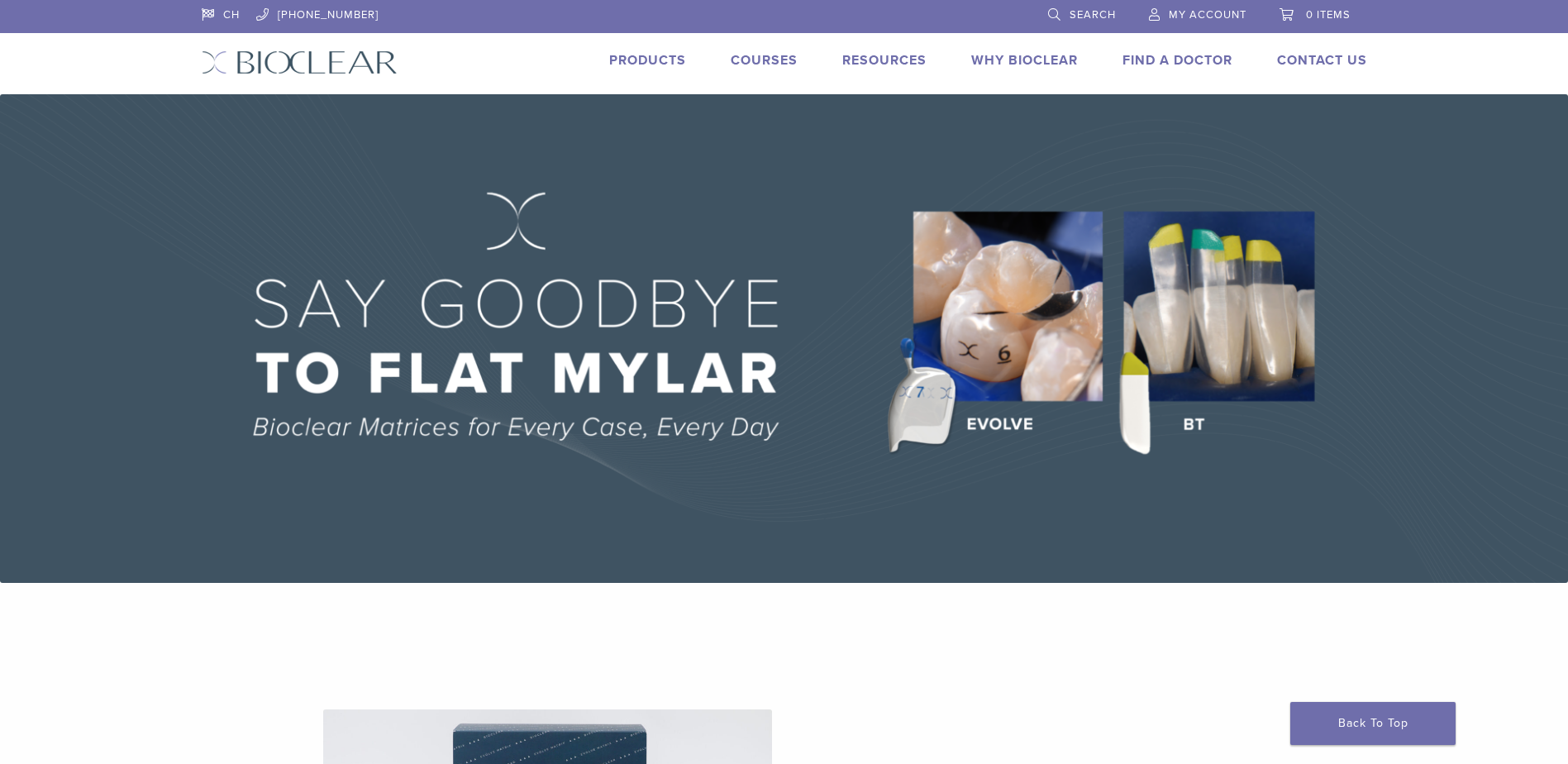
click at [1168, 57] on link "Find A Doctor" at bounding box center [1176, 60] width 110 height 16
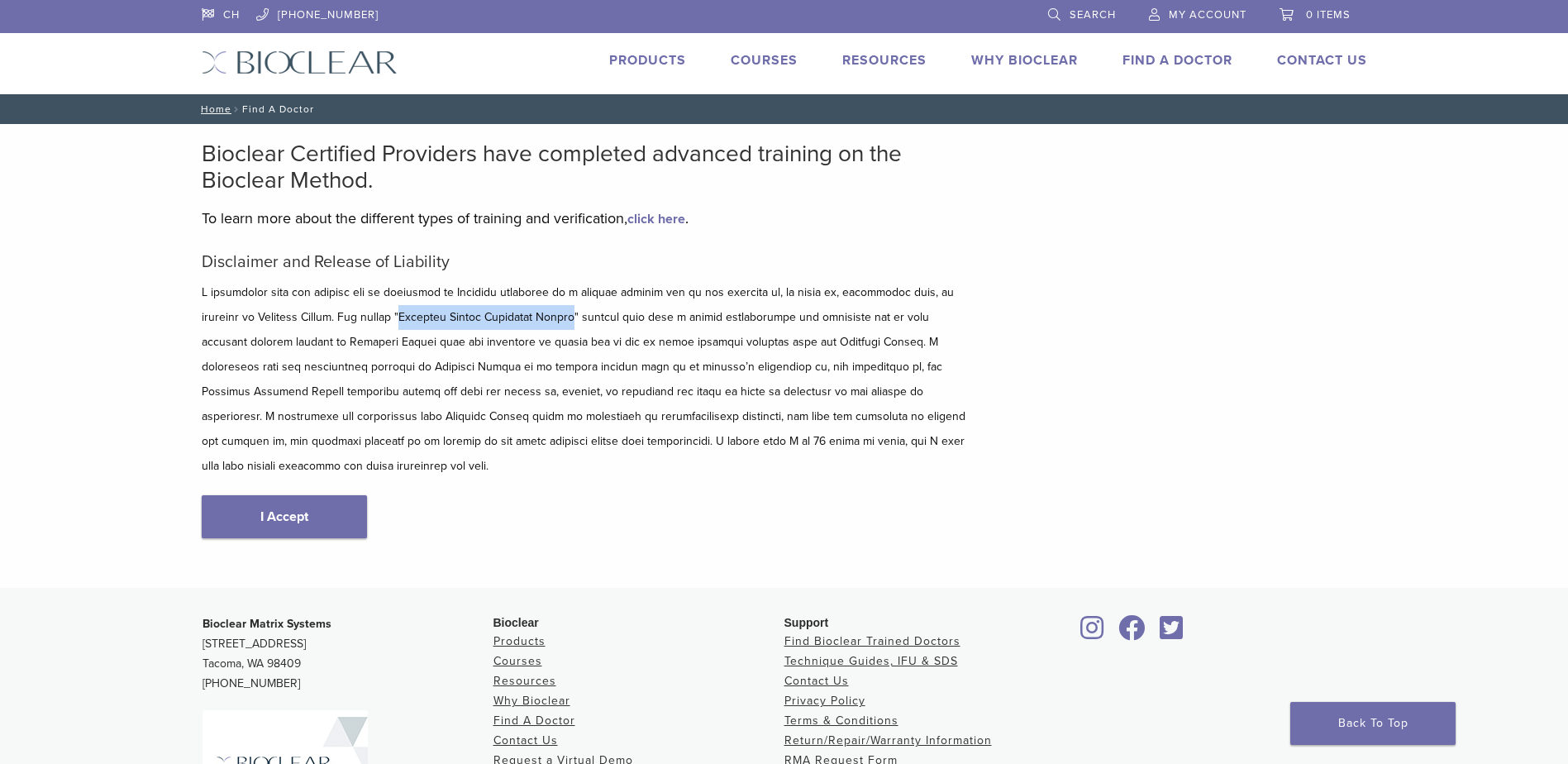
drag, startPoint x: 365, startPoint y: 312, endPoint x: 519, endPoint y: 313, distance: 154.0
click at [519, 313] on p at bounding box center [586, 379] width 769 height 198
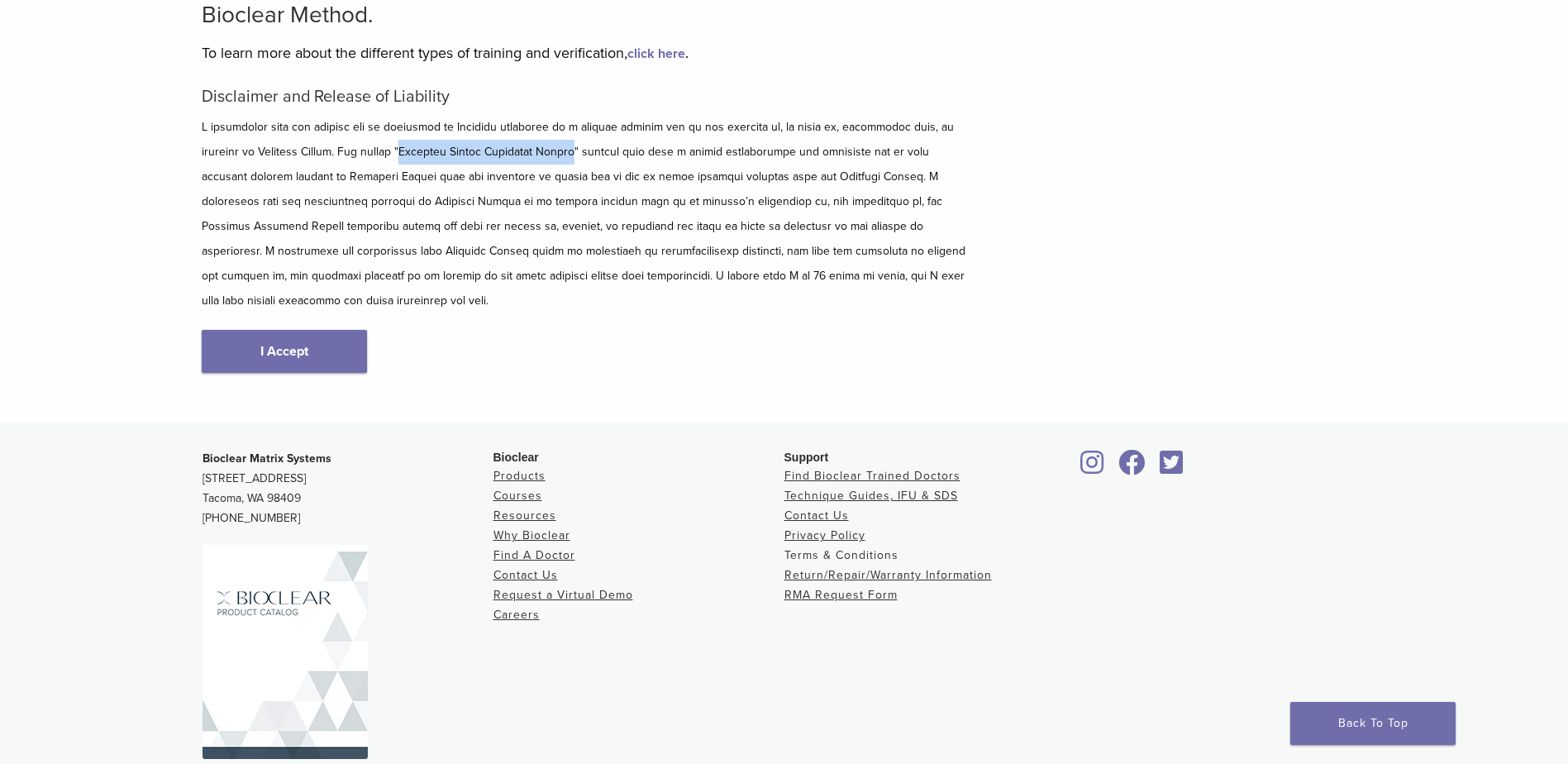
click at [823, 548] on link "Terms & Conditions" at bounding box center [841, 554] width 114 height 14
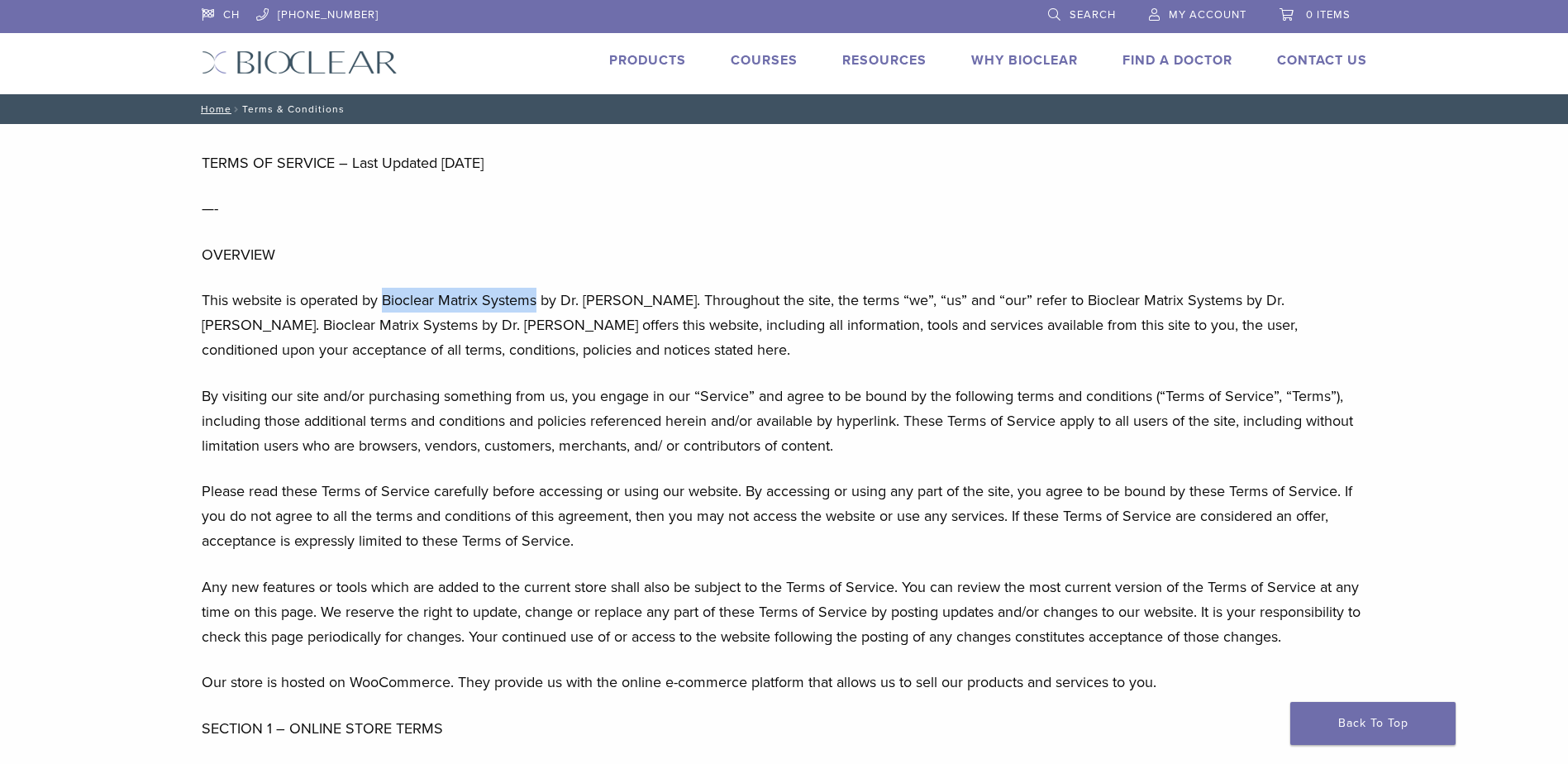
drag, startPoint x: 383, startPoint y: 295, endPoint x: 535, endPoint y: 295, distance: 152.0
click at [535, 295] on p "This website is operated by Bioclear Matrix Systems by Dr. [PERSON_NAME]. Throu…" at bounding box center [784, 325] width 1165 height 74
drag, startPoint x: 535, startPoint y: 295, endPoint x: 523, endPoint y: 301, distance: 13.4
click at [757, 58] on link "Courses" at bounding box center [764, 60] width 67 height 16
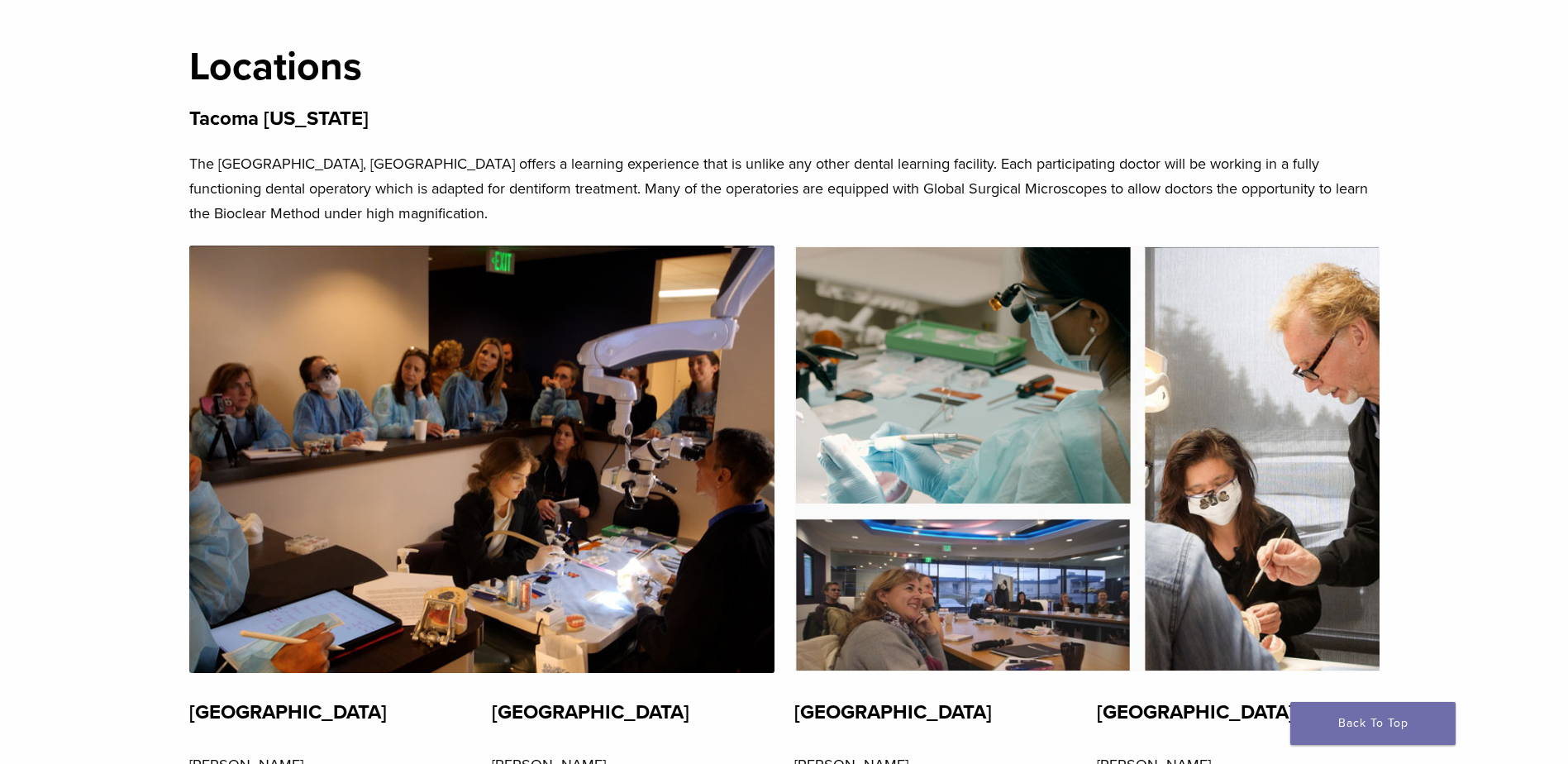
scroll to position [3636, 0]
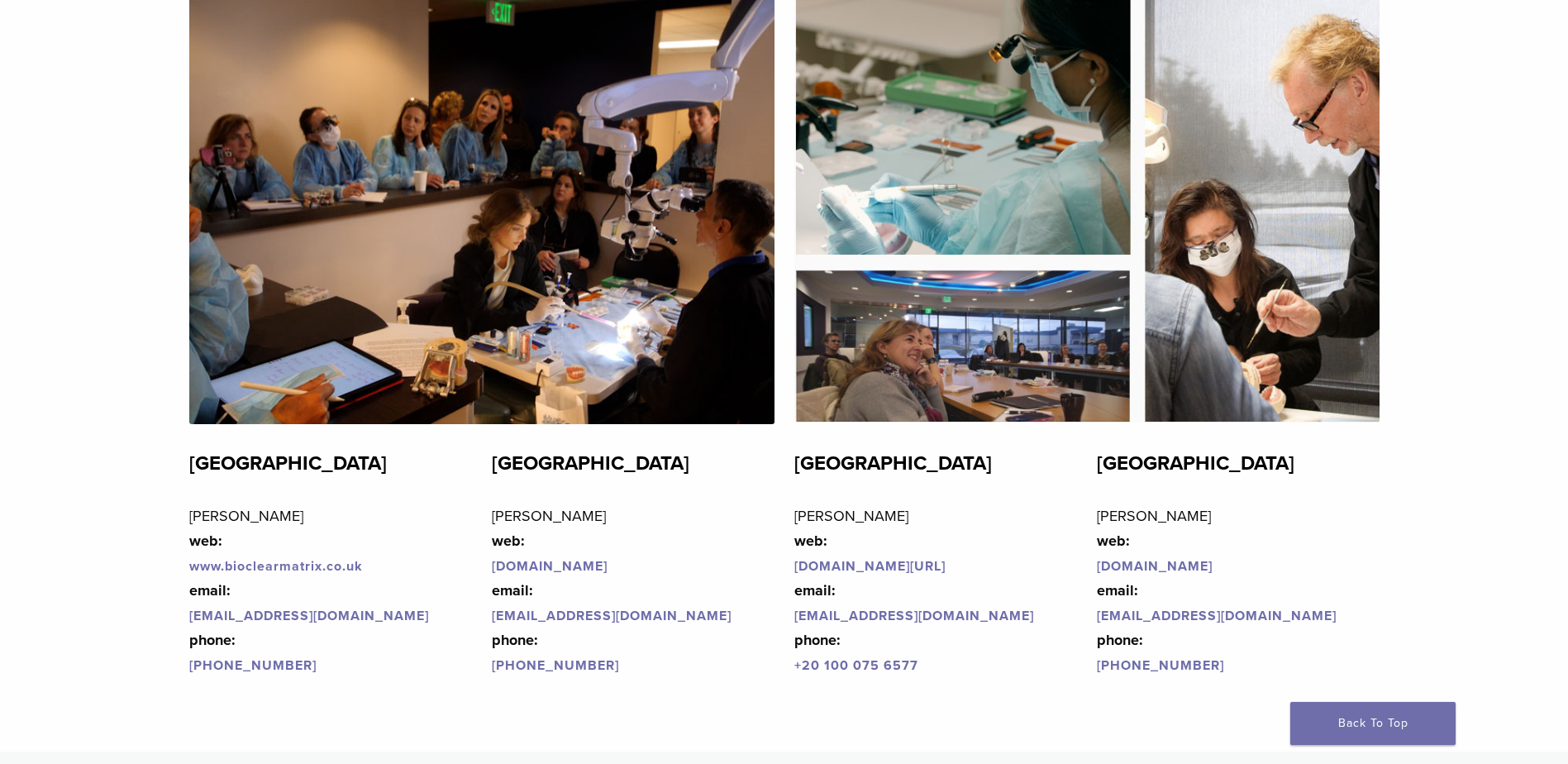
click at [325, 570] on link "www.bioclearmatrix.co.u" at bounding box center [271, 566] width 165 height 16
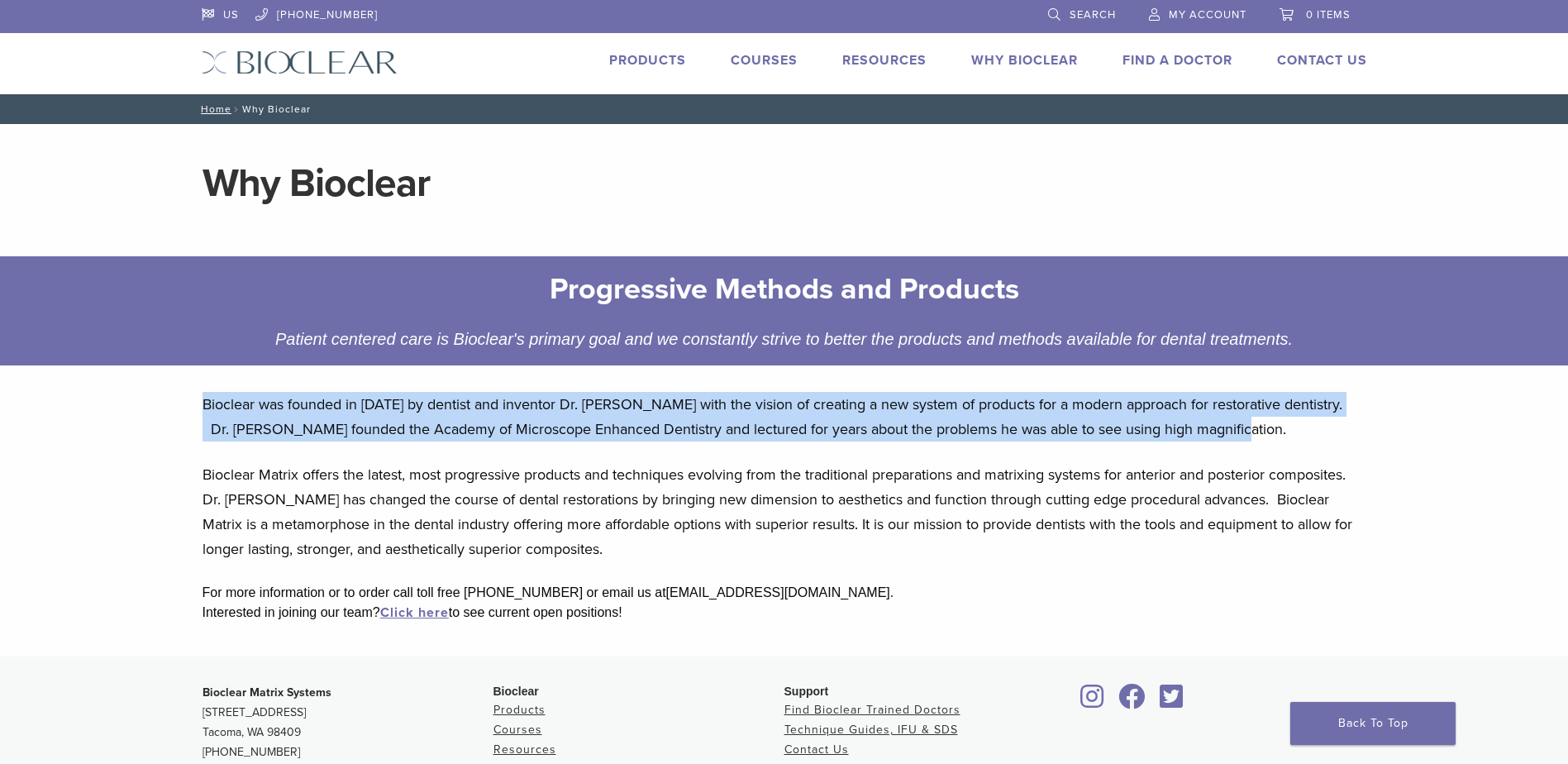
drag, startPoint x: 203, startPoint y: 400, endPoint x: 1231, endPoint y: 416, distance: 1028.1
click at [1231, 416] on p "Bioclear was founded in 2007 by dentist and inventor Dr. David Clark with the v…" at bounding box center [784, 416] width 1163 height 50
drag, startPoint x: 1231, startPoint y: 416, endPoint x: 1213, endPoint y: 421, distance: 18.7
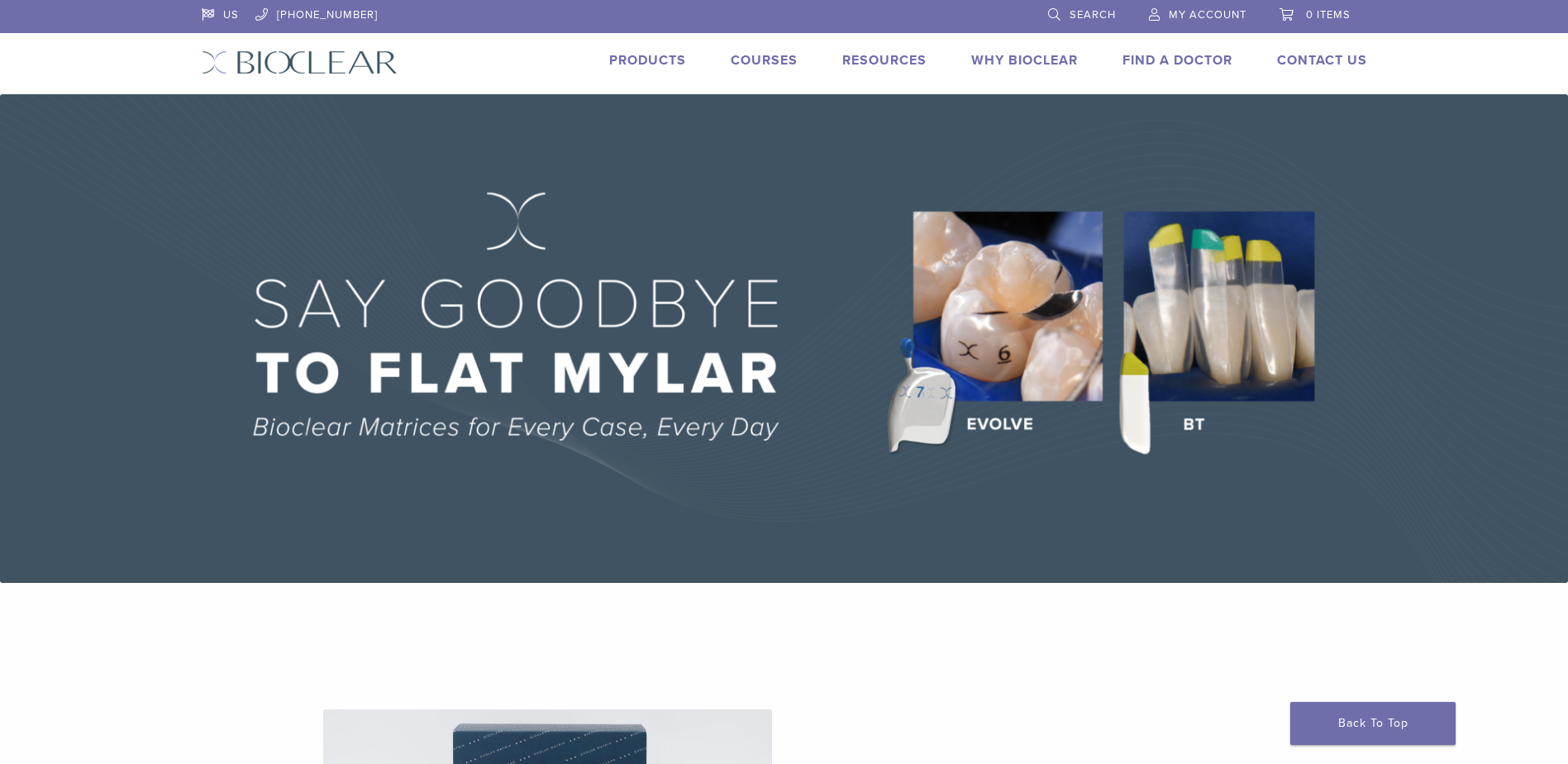
click at [1050, 58] on link "Why Bioclear" at bounding box center [1024, 60] width 107 height 16
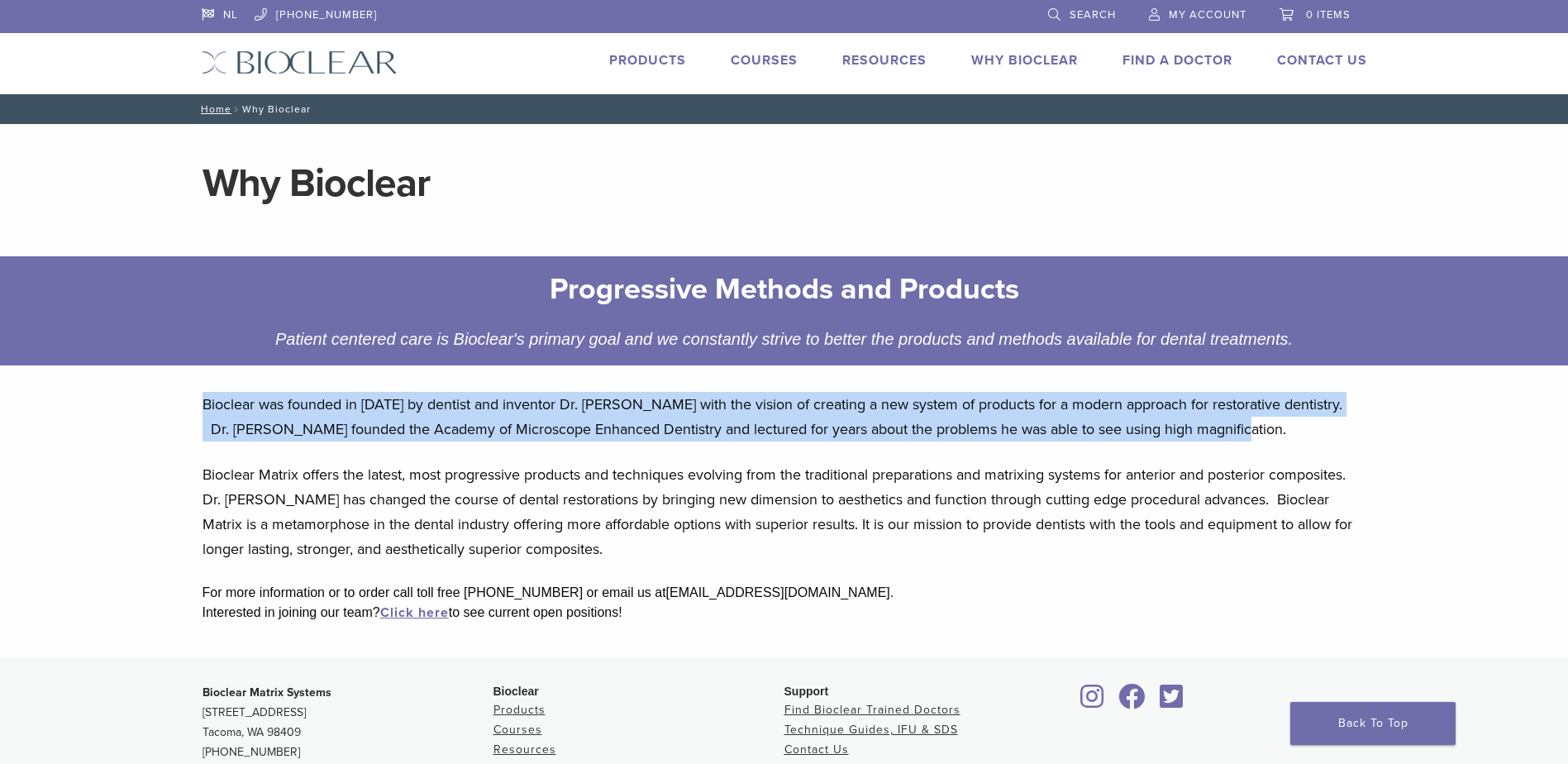
drag, startPoint x: 203, startPoint y: 400, endPoint x: 1239, endPoint y: 429, distance: 1036.4
click at [1239, 429] on p "Bioclear was founded in [DATE] by dentist and inventor Dr. [PERSON_NAME] with t…" at bounding box center [784, 416] width 1163 height 50
drag, startPoint x: 1239, startPoint y: 429, endPoint x: 1149, endPoint y: 427, distance: 90.0
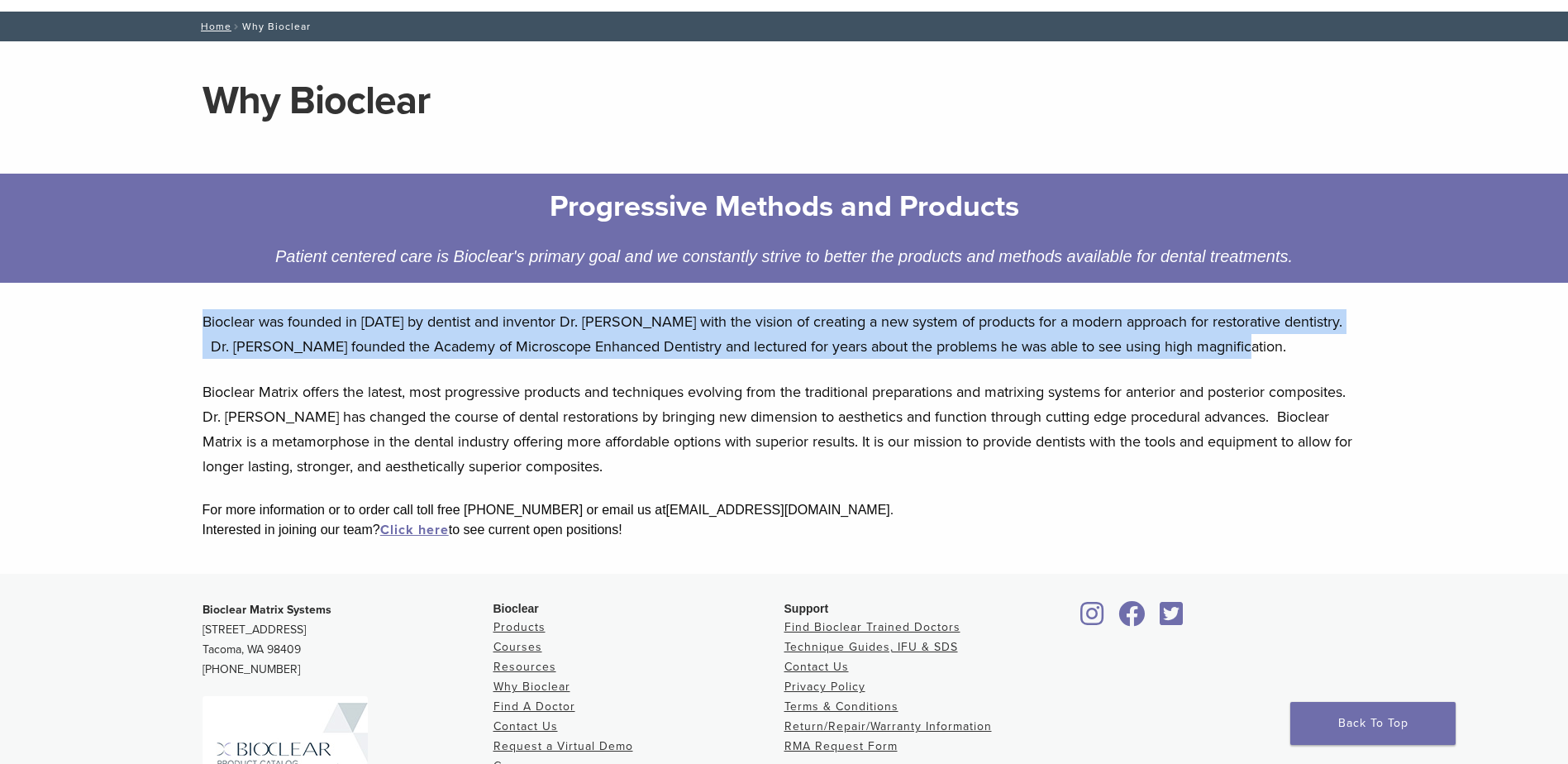
scroll to position [165, 0]
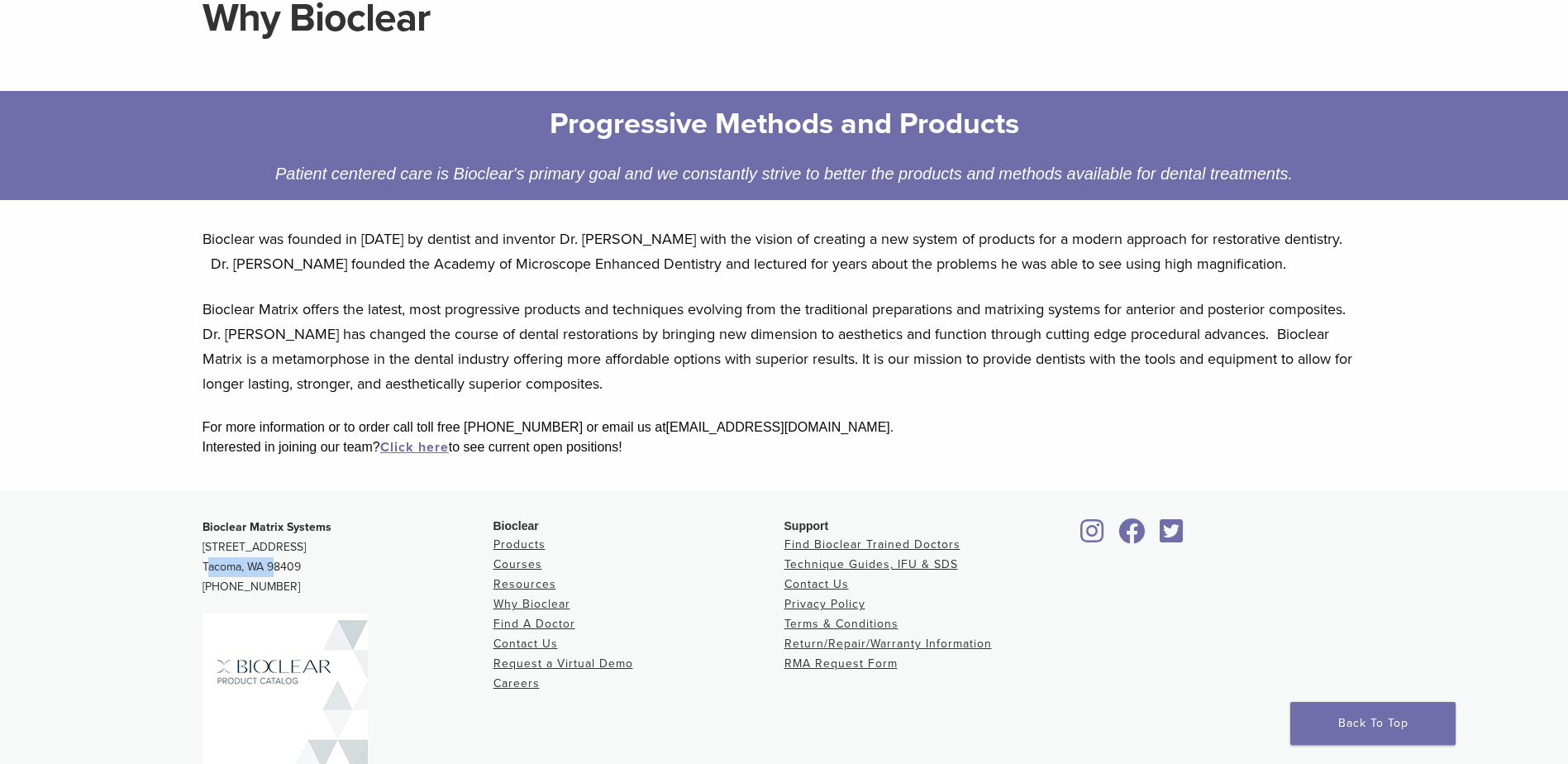
drag, startPoint x: 203, startPoint y: 563, endPoint x: 269, endPoint y: 559, distance: 66.1
click at [269, 559] on p "Bioclear Matrix Systems 3901 South Fife Street, Suite 100 Tacoma, WA 98409 1.85…" at bounding box center [348, 556] width 291 height 79
drag, startPoint x: 269, startPoint y: 559, endPoint x: 256, endPoint y: 562, distance: 13.3
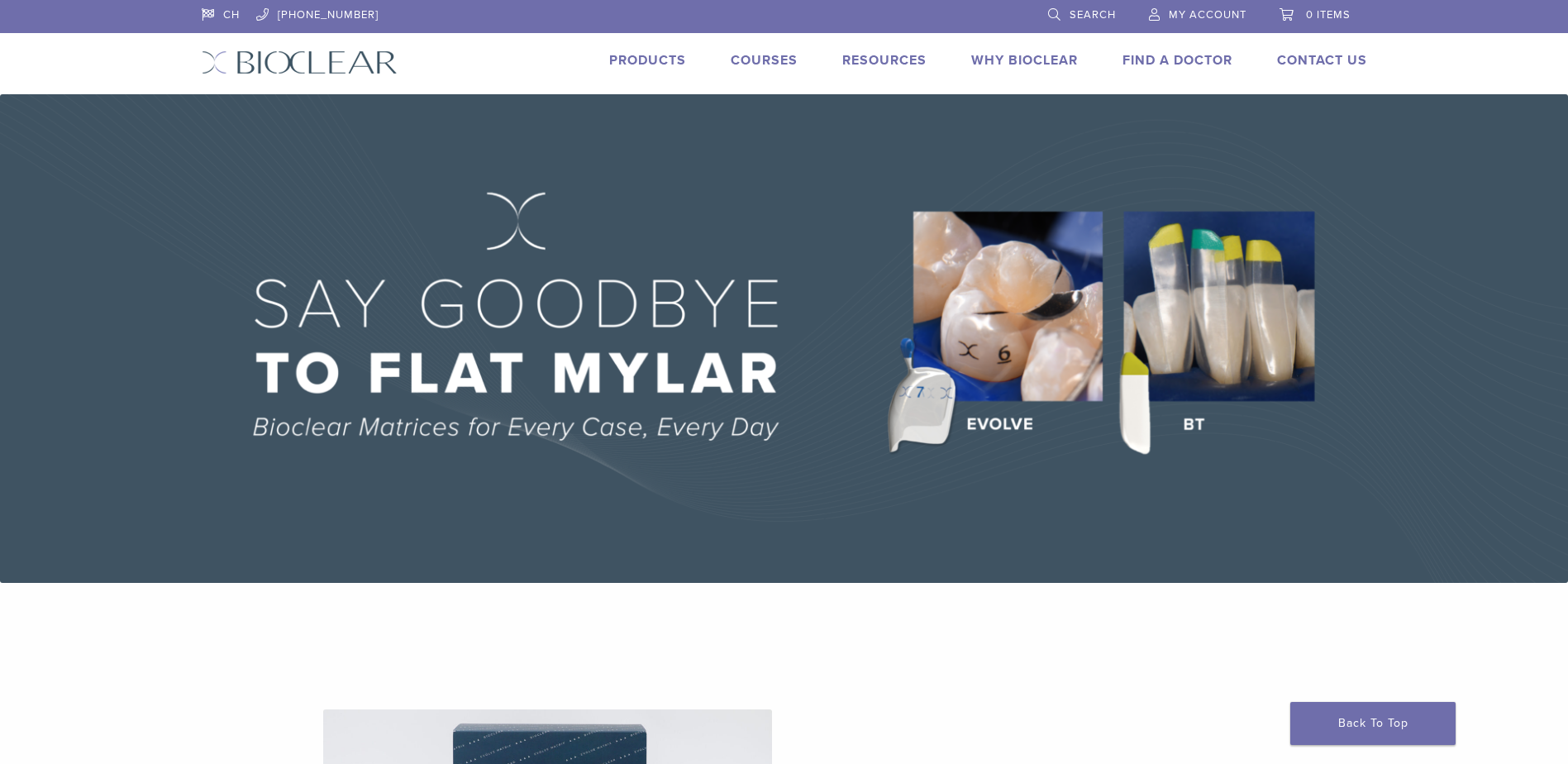
click at [1037, 60] on link "Why Bioclear" at bounding box center [1024, 60] width 107 height 16
